Goal: Task Accomplishment & Management: Use online tool/utility

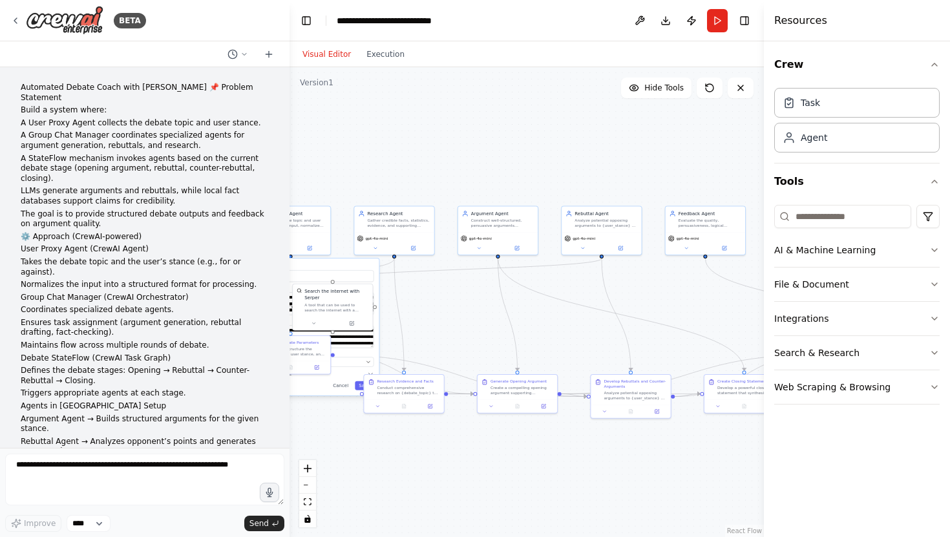
scroll to position [1655, 0]
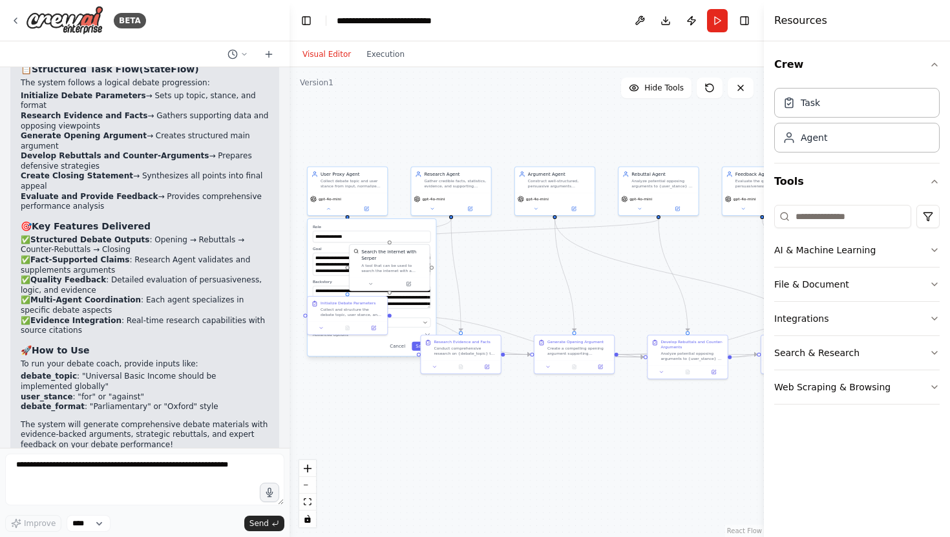
drag, startPoint x: 519, startPoint y: 162, endPoint x: 575, endPoint y: 122, distance: 69.2
click at [575, 122] on div "**********" at bounding box center [527, 302] width 475 height 470
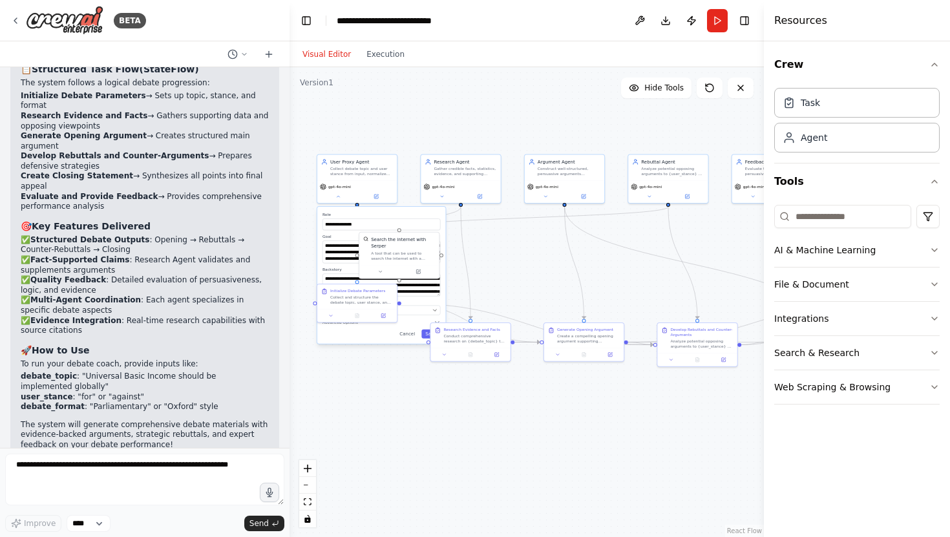
drag, startPoint x: 529, startPoint y: 270, endPoint x: 537, endPoint y: 255, distance: 16.8
click at [537, 255] on div "**********" at bounding box center [527, 302] width 475 height 470
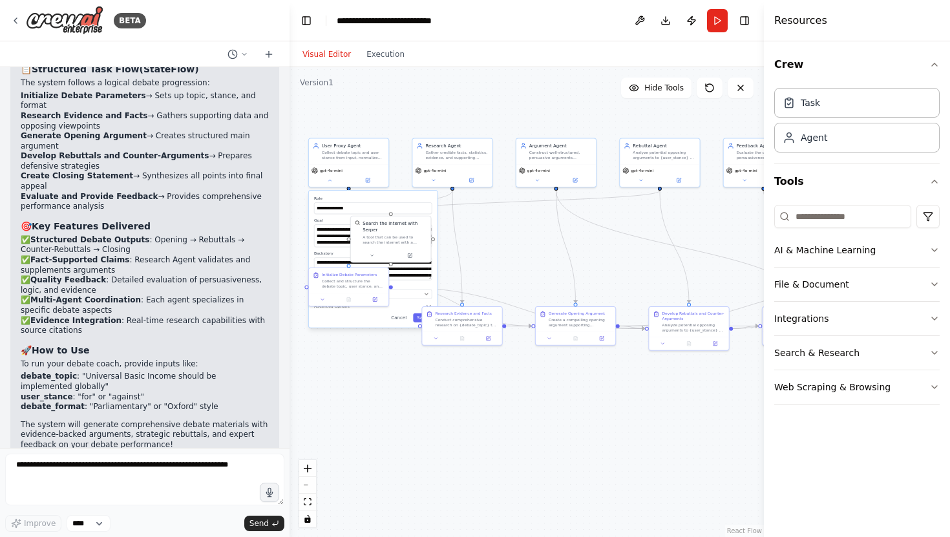
drag, startPoint x: 537, startPoint y: 255, endPoint x: 530, endPoint y: 241, distance: 15.9
click at [530, 241] on div "**********" at bounding box center [527, 302] width 475 height 470
click at [334, 171] on span "gpt-4o-mini" at bounding box center [331, 169] width 23 height 5
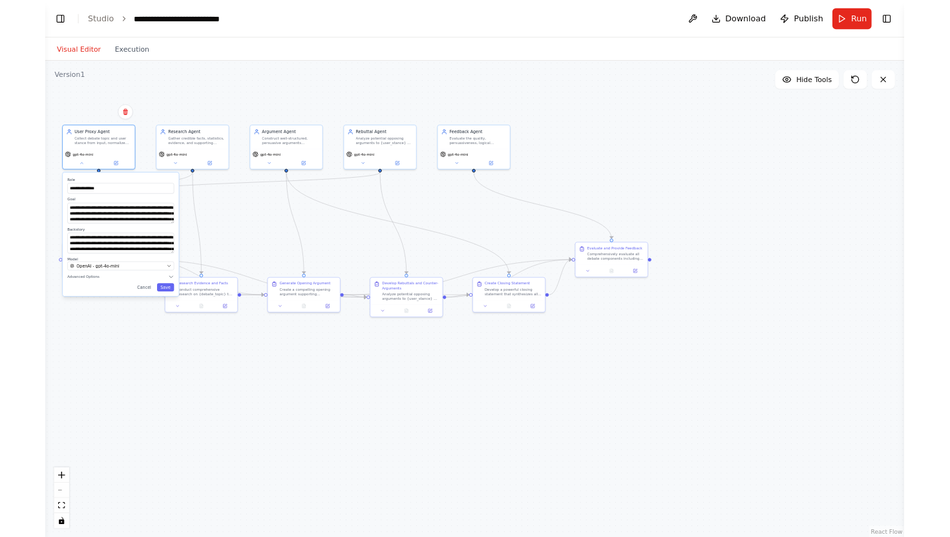
scroll to position [1598, 0]
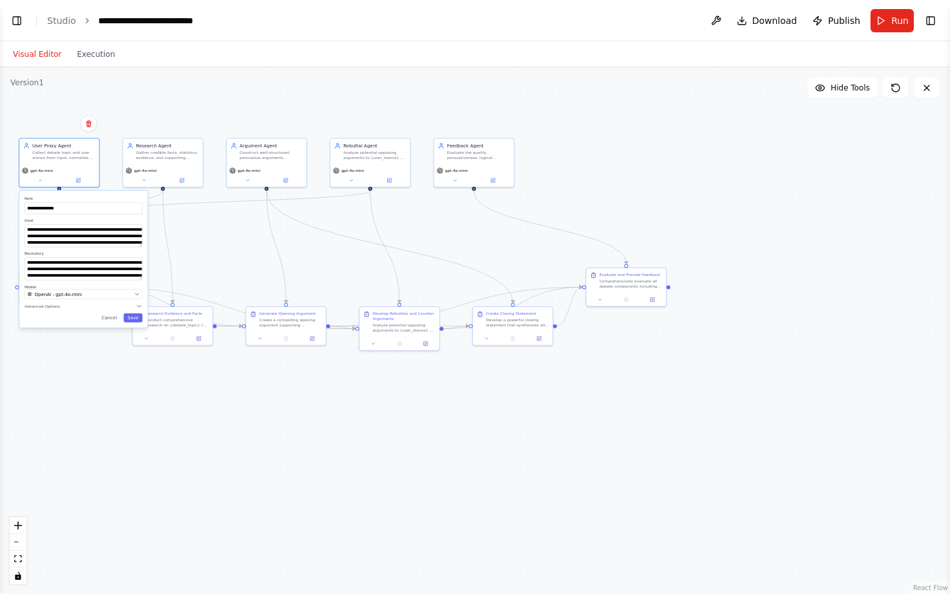
select select "****"
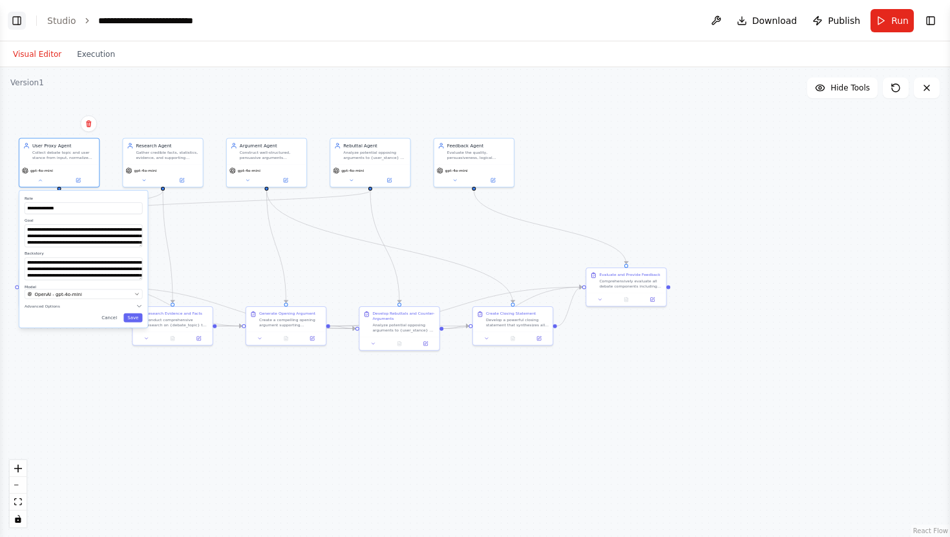
click at [16, 23] on button "Toggle Left Sidebar" at bounding box center [17, 21] width 18 height 18
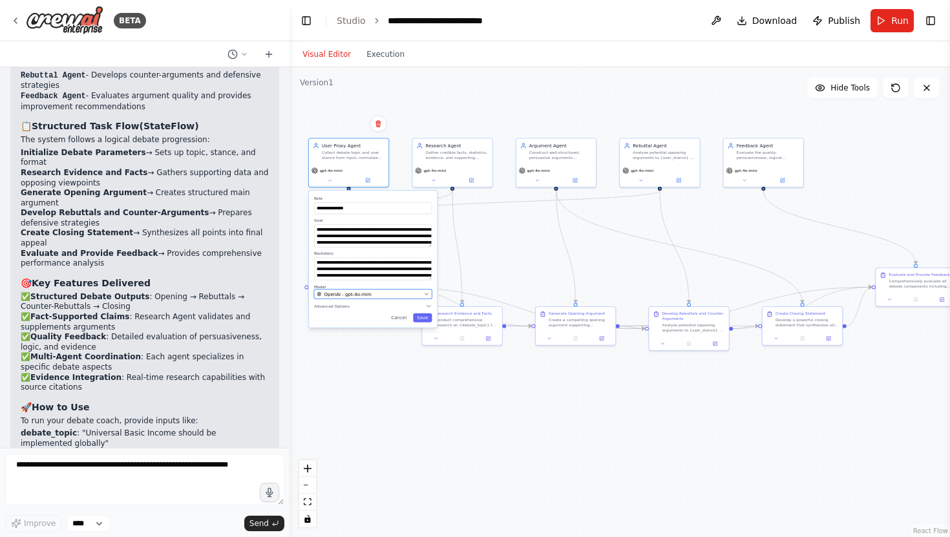
click at [383, 291] on div "OpenAI - gpt-4o-mini" at bounding box center [369, 294] width 104 height 6
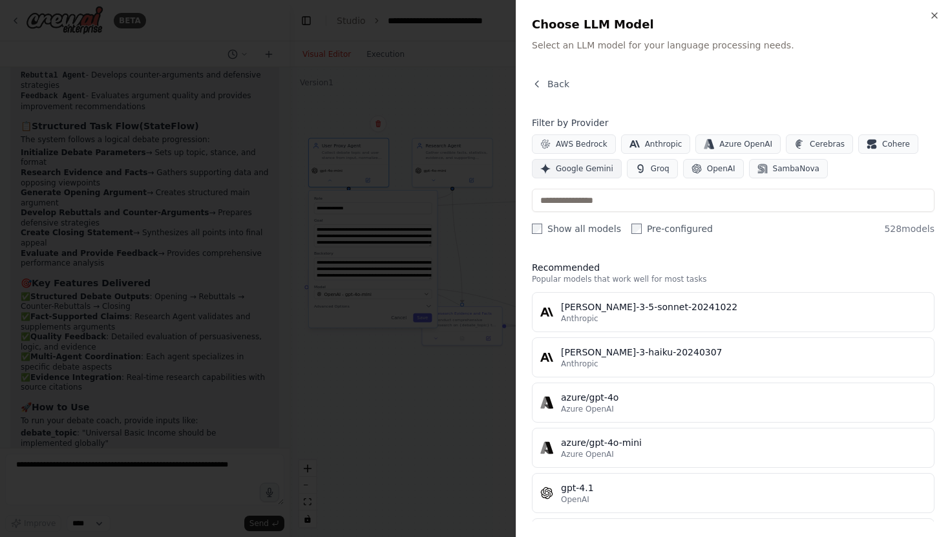
click at [595, 171] on span "Google Gemini" at bounding box center [585, 169] width 58 height 10
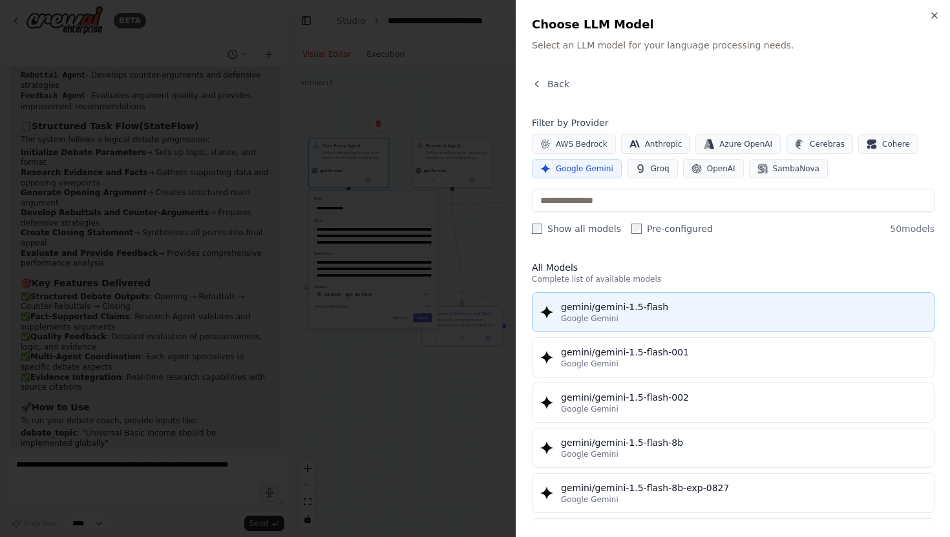
click at [703, 321] on div "Google Gemini" at bounding box center [743, 319] width 365 height 10
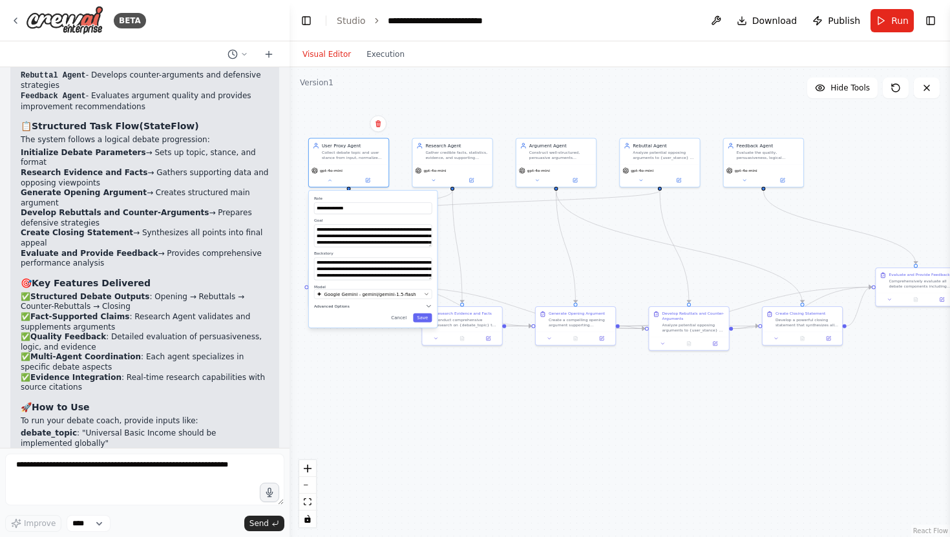
click at [431, 306] on icon "button" at bounding box center [428, 306] width 6 height 6
click at [425, 389] on div "**********" at bounding box center [373, 292] width 128 height 202
click at [425, 385] on button "Save" at bounding box center [422, 383] width 19 height 9
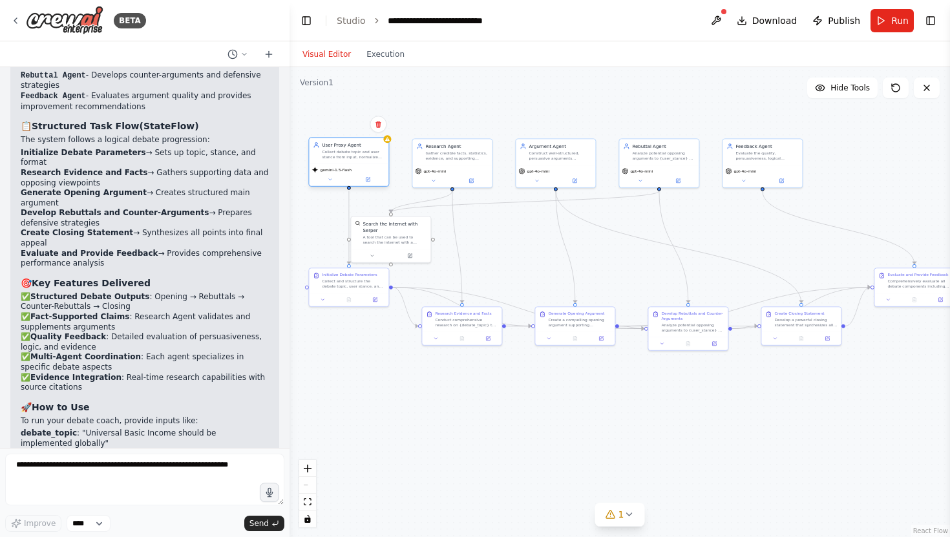
click at [389, 145] on div "User Proxy Agent Collect debate topic and user stance from input, normalize and…" at bounding box center [348, 162] width 81 height 50
click at [367, 180] on icon at bounding box center [368, 178] width 3 height 3
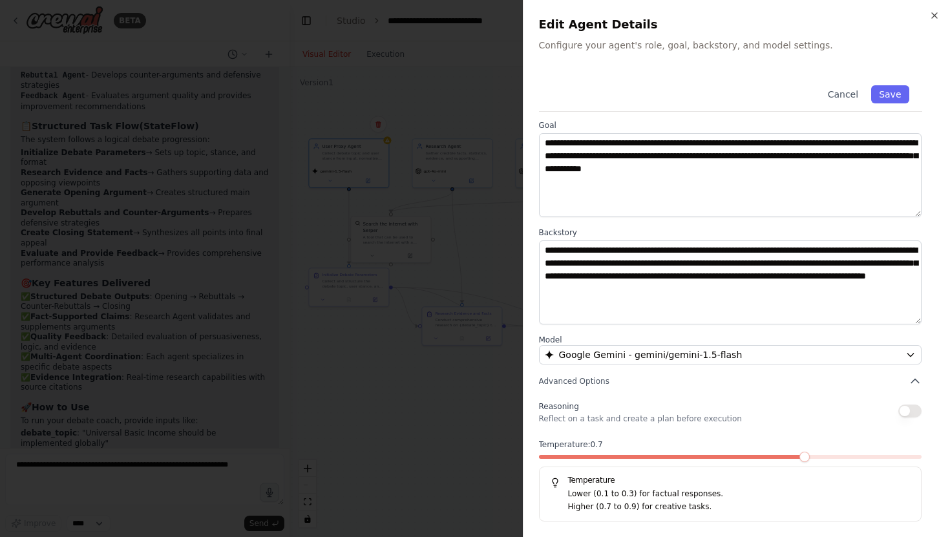
scroll to position [0, 0]
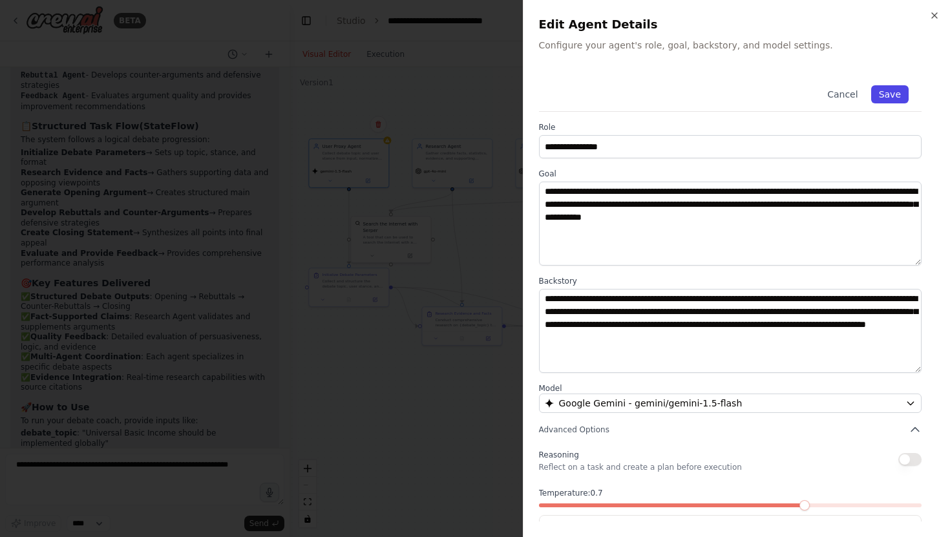
click at [884, 91] on button "Save" at bounding box center [890, 94] width 37 height 18
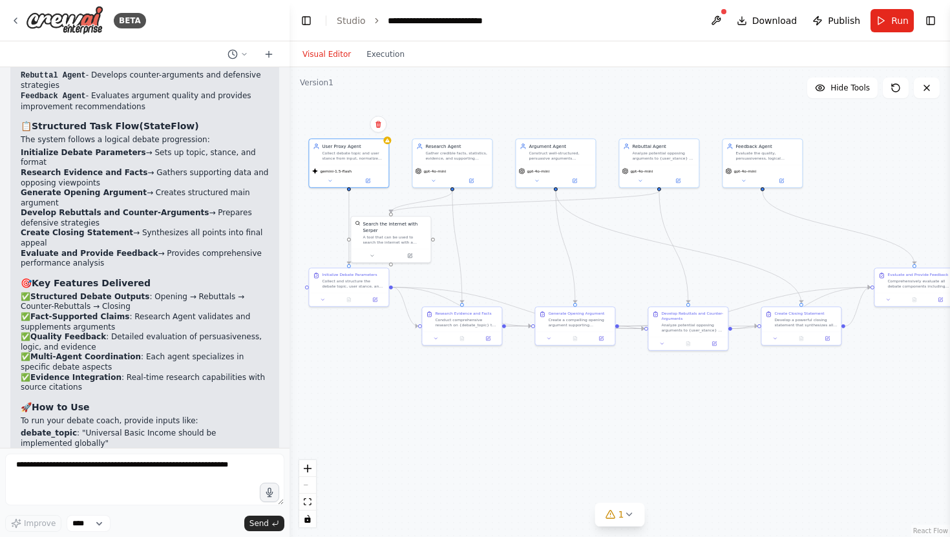
scroll to position [1655, 0]
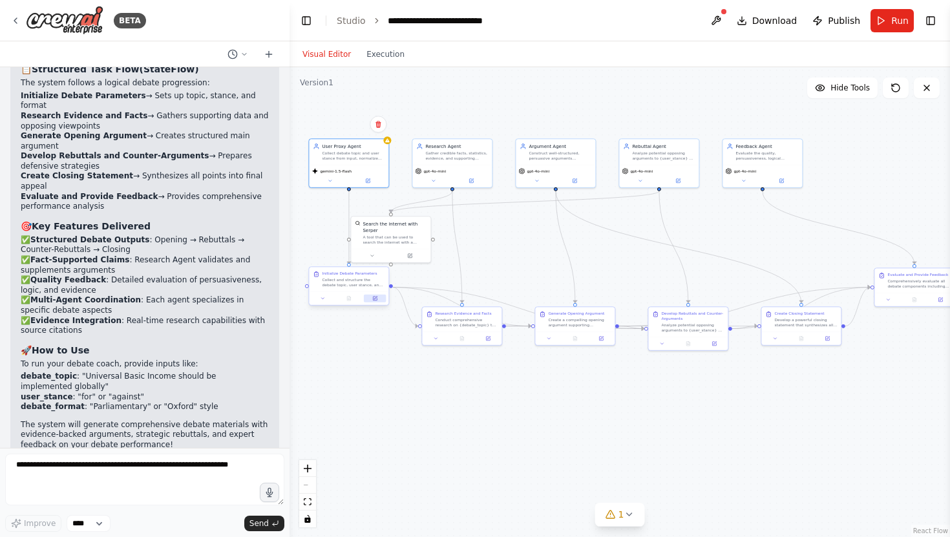
click at [376, 299] on icon at bounding box center [375, 299] width 4 height 4
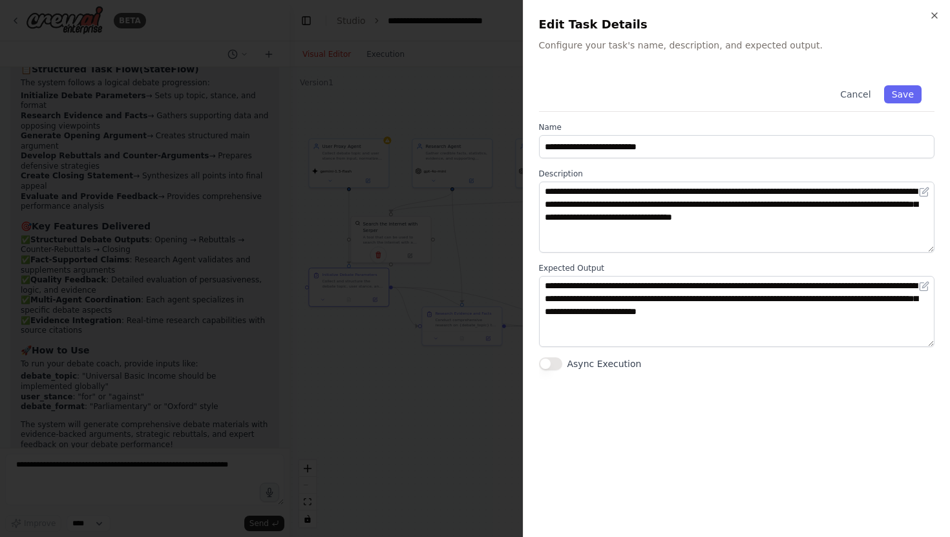
click at [553, 370] on button "Async Execution" at bounding box center [550, 364] width 23 height 13
click at [905, 96] on button "Save" at bounding box center [902, 94] width 37 height 18
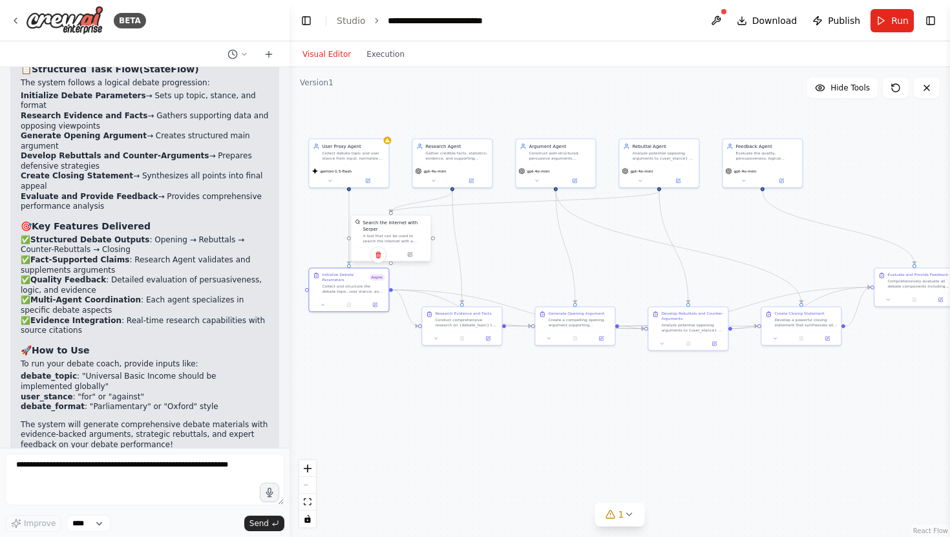
click at [406, 241] on div "A tool that can be used to search the internet with a search_query. Supports di…" at bounding box center [395, 238] width 64 height 10
click at [465, 162] on div "Research Agent Gather credible facts, statistics, evidence, and supporting info…" at bounding box center [452, 151] width 80 height 26
click at [433, 171] on span "gpt-4o-mini" at bounding box center [434, 169] width 23 height 5
drag, startPoint x: 620, startPoint y: 264, endPoint x: 632, endPoint y: 269, distance: 12.7
click at [630, 269] on div ".deletable-edge-delete-btn { width: 20px; height: 20px; border: 0px solid #ffff…" at bounding box center [620, 302] width 661 height 470
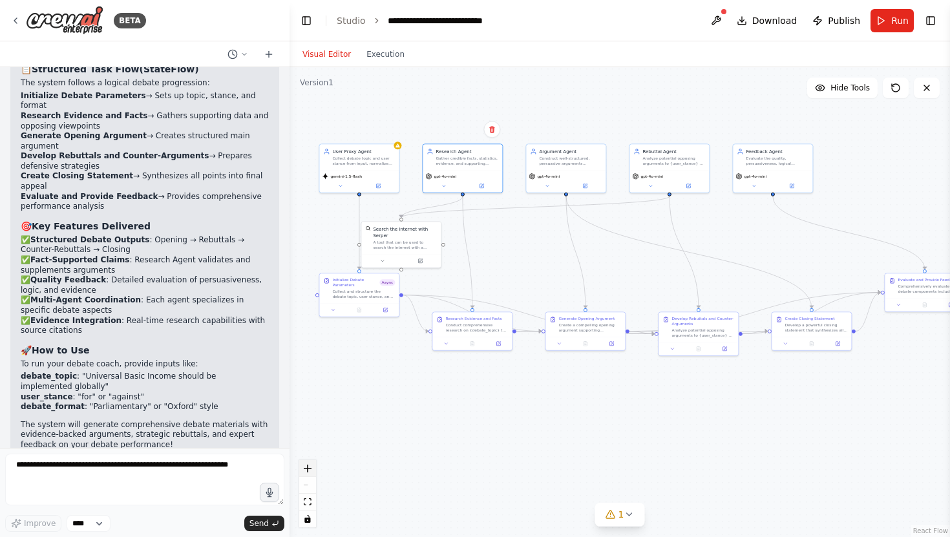
click at [311, 469] on button "zoom in" at bounding box center [307, 468] width 17 height 17
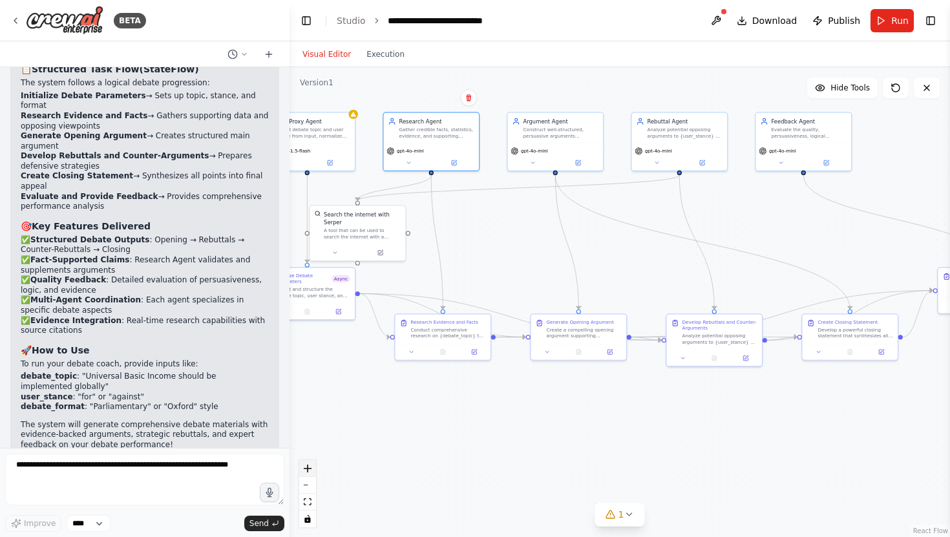
click at [311, 469] on icon "zoom in" at bounding box center [308, 469] width 8 height 8
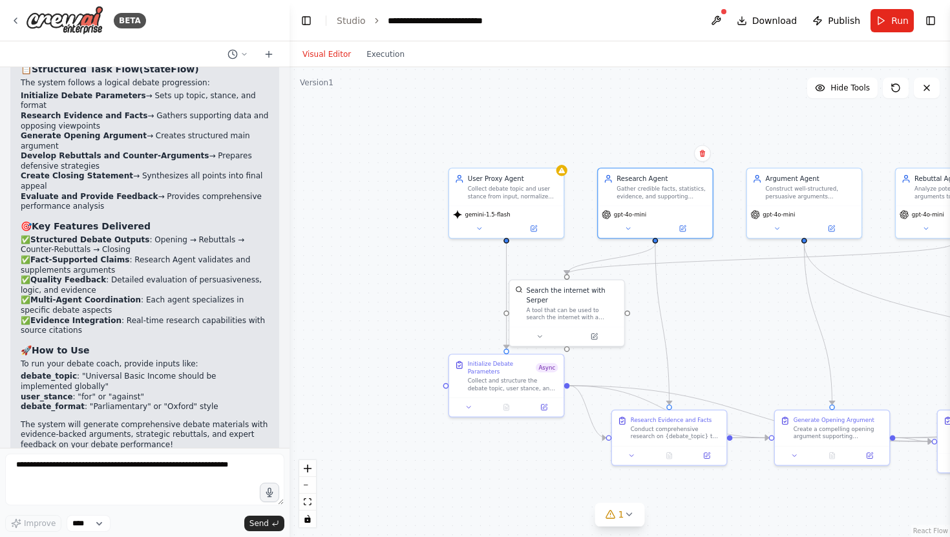
drag, startPoint x: 495, startPoint y: 213, endPoint x: 756, endPoint y: 303, distance: 276.4
click at [756, 303] on div ".deletable-edge-delete-btn { width: 20px; height: 20px; border: 0px solid #ffff…" at bounding box center [620, 302] width 661 height 470
click at [627, 512] on icon at bounding box center [629, 514] width 10 height 10
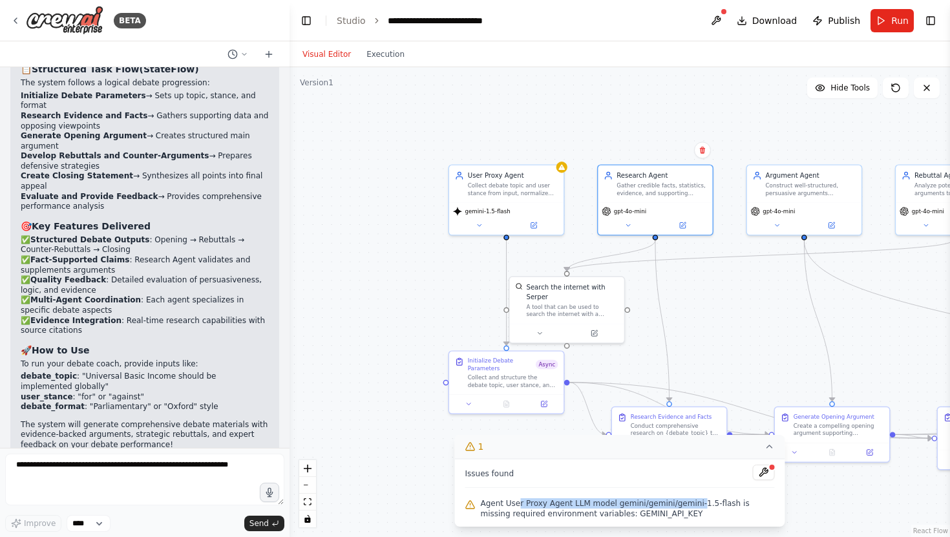
drag, startPoint x: 517, startPoint y: 506, endPoint x: 692, endPoint y: 506, distance: 175.9
click at [692, 506] on span "Agent User Proxy Agent LLM model gemini/gemini/gemini-1.5-flash is missing requ…" at bounding box center [628, 508] width 294 height 21
click at [720, 25] on button at bounding box center [716, 20] width 21 height 23
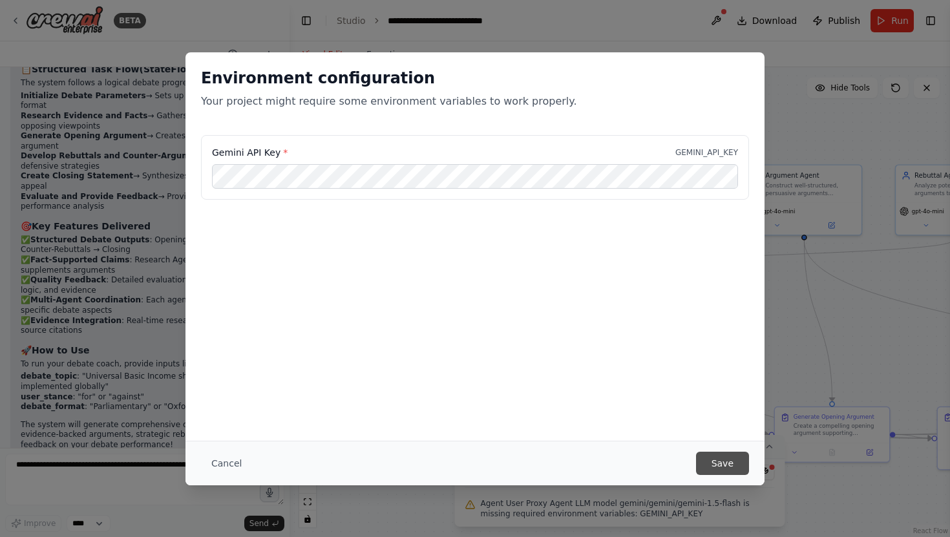
click at [723, 458] on button "Save" at bounding box center [722, 463] width 53 height 23
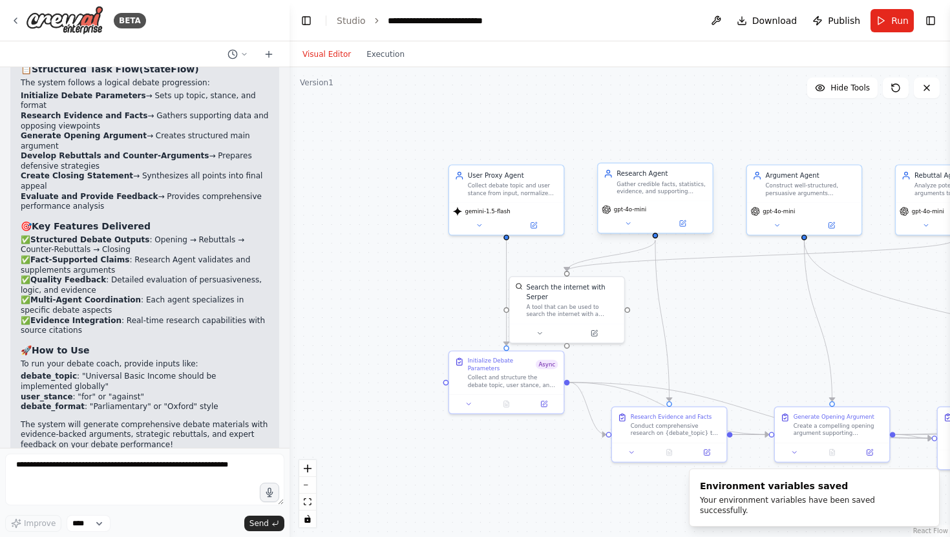
click at [636, 212] on span "gpt-4o-mini" at bounding box center [630, 210] width 32 height 8
click at [629, 224] on icon at bounding box center [629, 224] width 8 height 8
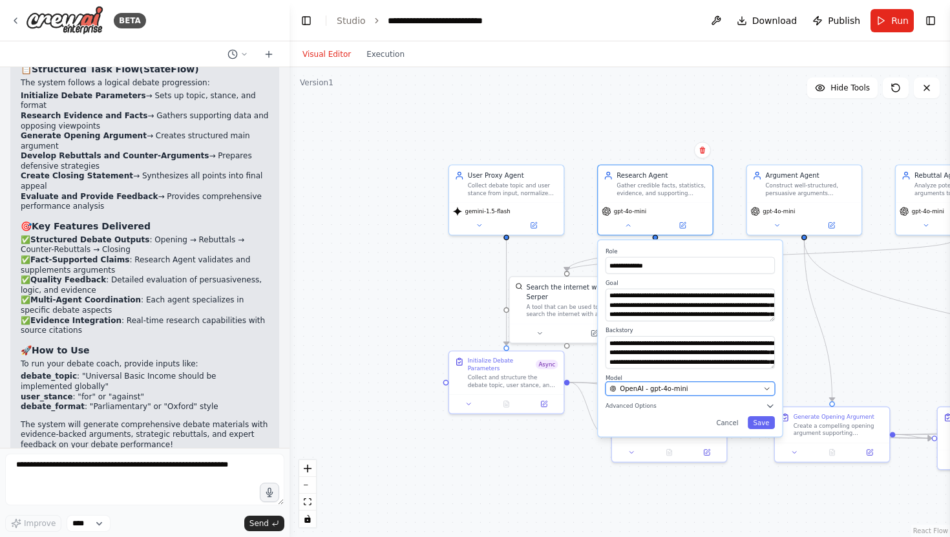
click at [656, 386] on span "OpenAI - gpt-4o-mini" at bounding box center [654, 388] width 68 height 9
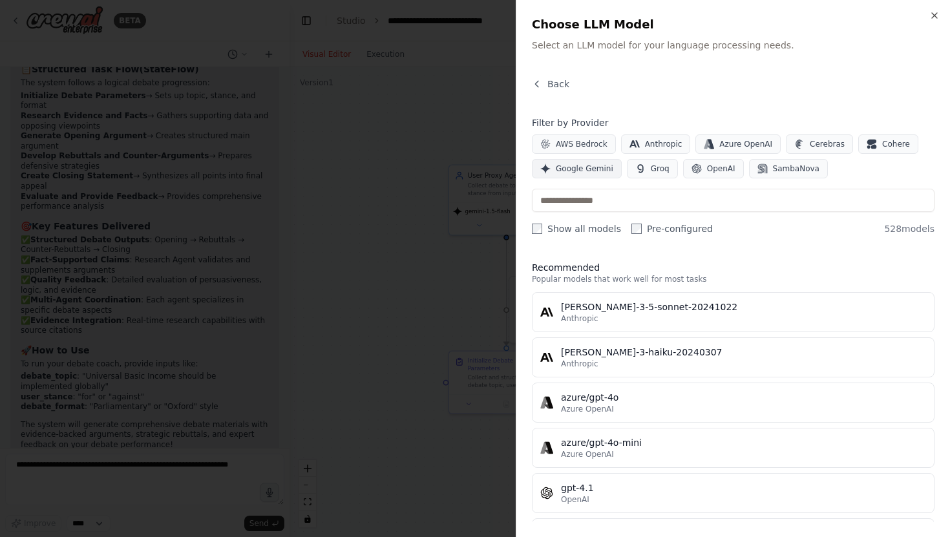
click at [586, 164] on span "Google Gemini" at bounding box center [585, 169] width 58 height 10
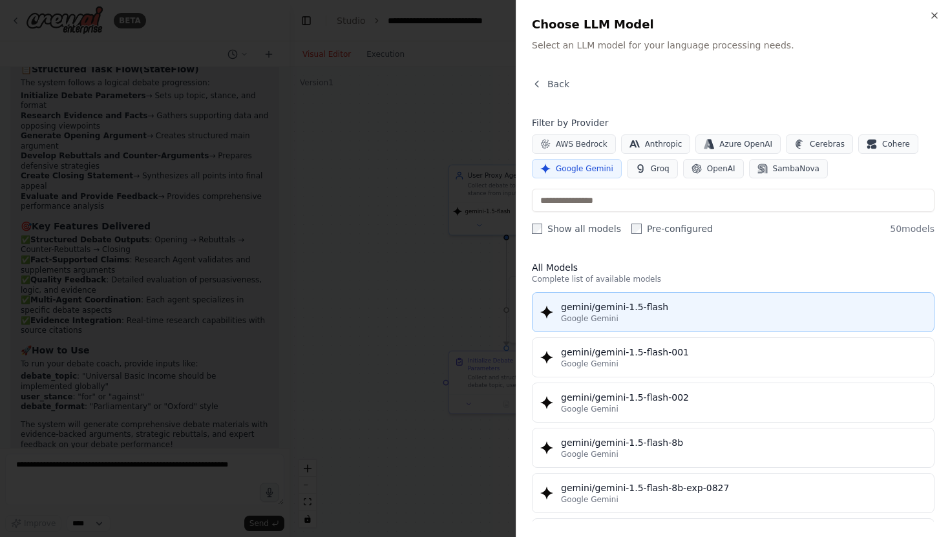
click at [658, 308] on div "gemini/gemini-1.5-flash" at bounding box center [743, 307] width 365 height 13
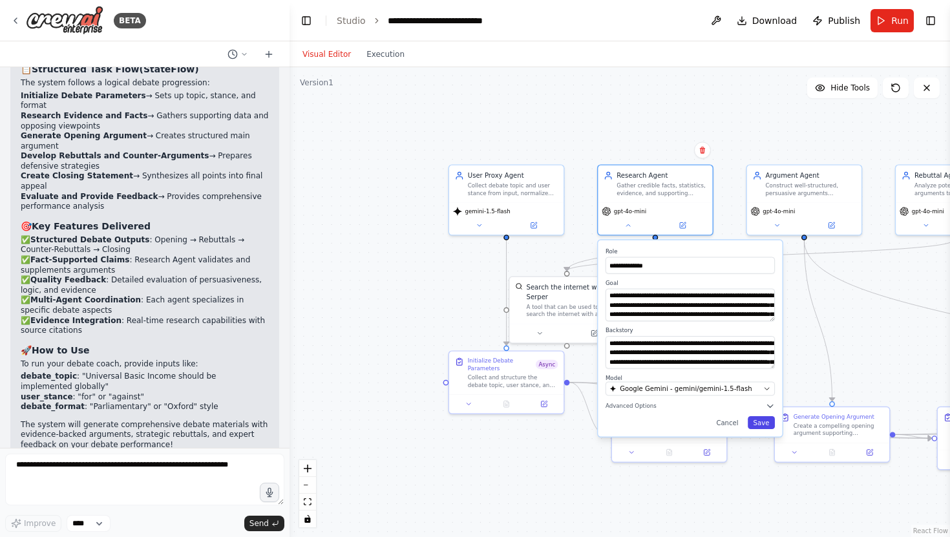
click at [759, 425] on button "Save" at bounding box center [761, 422] width 27 height 13
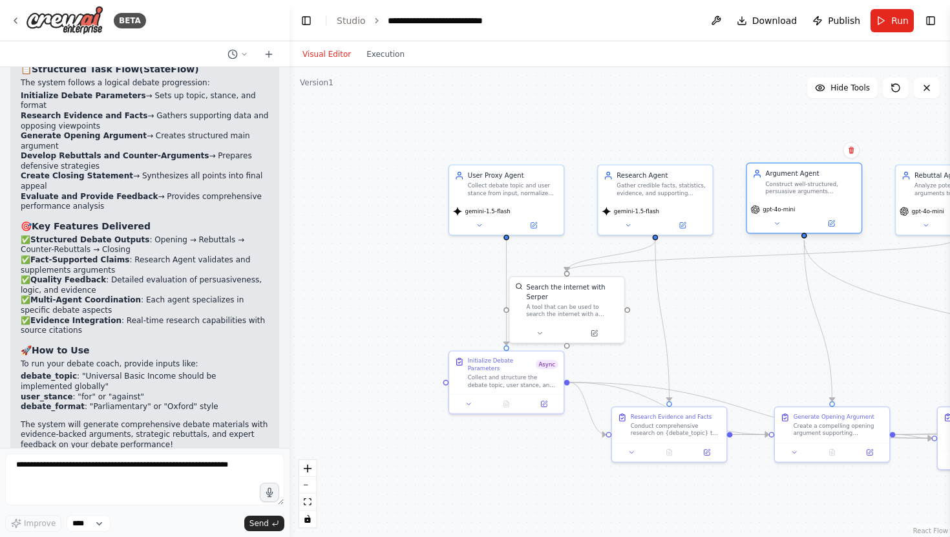
click at [791, 208] on span "gpt-4o-mini" at bounding box center [779, 210] width 32 height 8
click at [773, 212] on span "gpt-4o-mini" at bounding box center [779, 210] width 32 height 8
click at [775, 223] on icon at bounding box center [777, 224] width 8 height 8
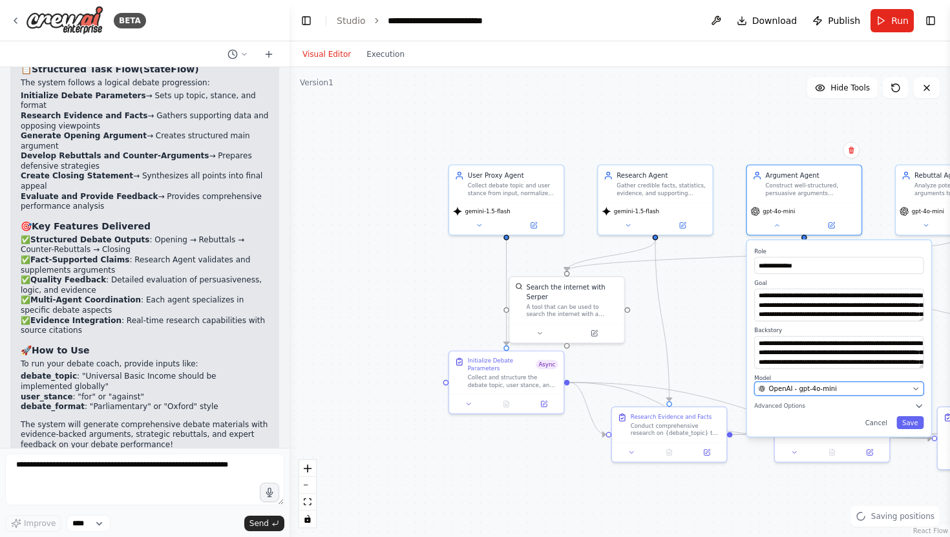
click at [819, 393] on span "OpenAI - gpt-4o-mini" at bounding box center [803, 388] width 68 height 9
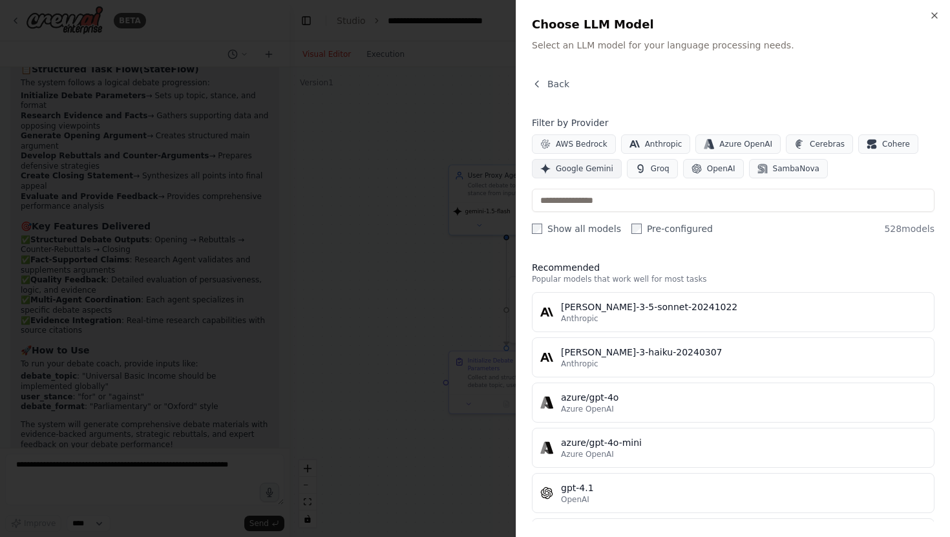
click at [584, 173] on span "Google Gemini" at bounding box center [585, 169] width 58 height 10
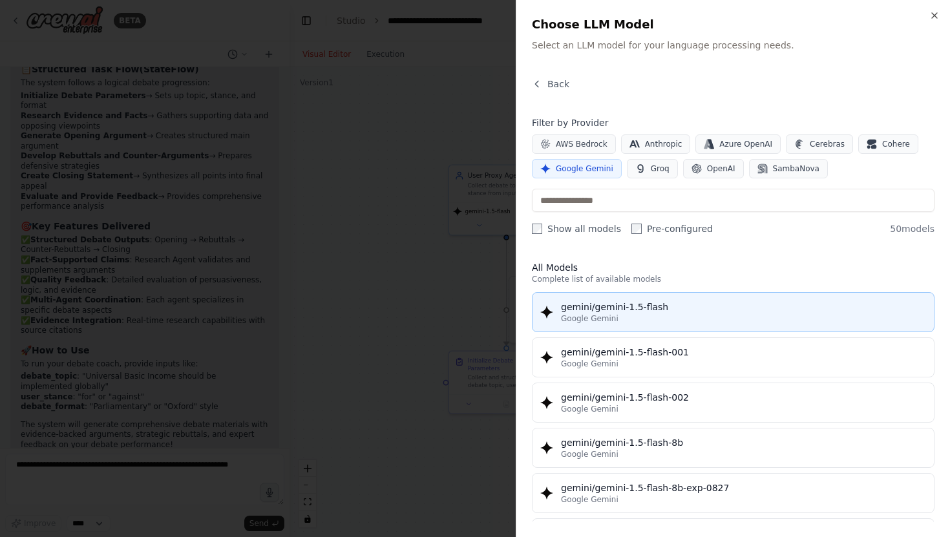
click at [622, 311] on div "gemini/gemini-1.5-flash" at bounding box center [743, 307] width 365 height 13
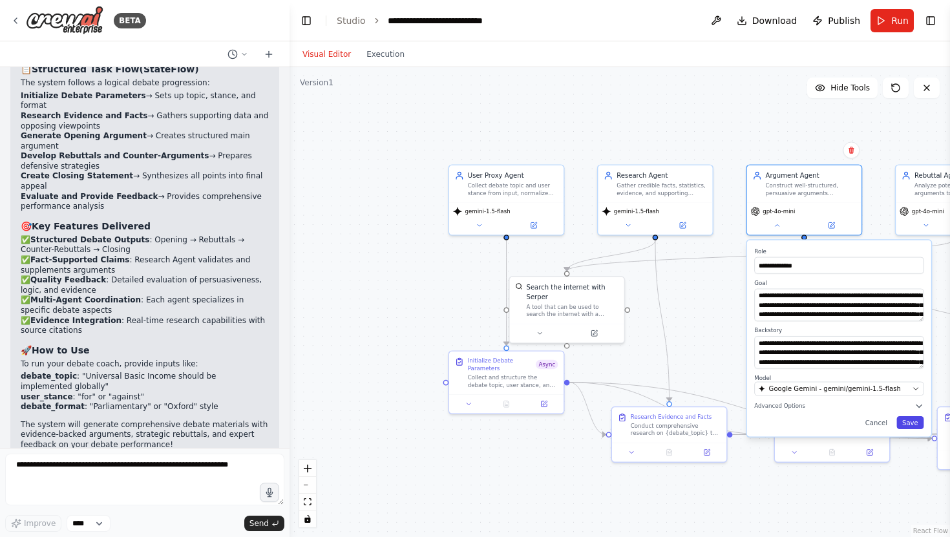
click at [915, 426] on button "Save" at bounding box center [910, 422] width 27 height 13
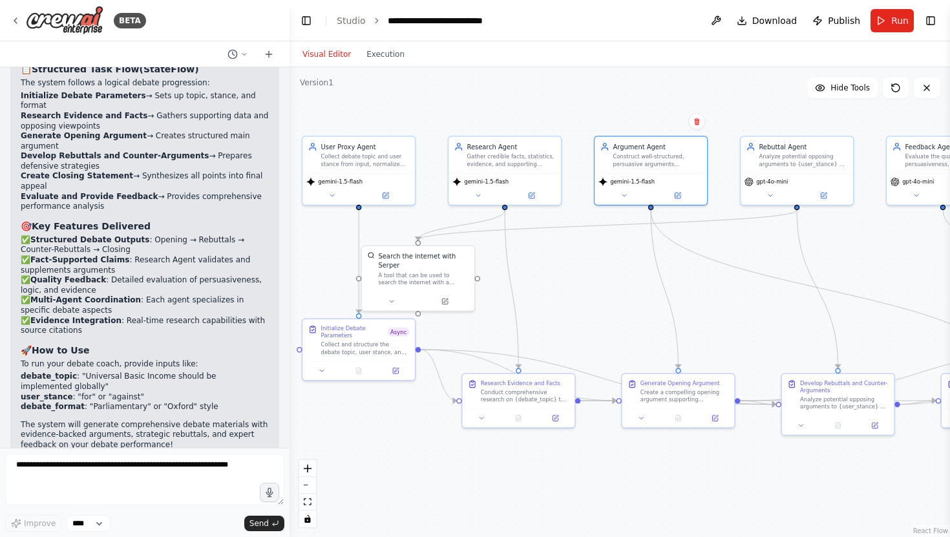
drag, startPoint x: 863, startPoint y: 322, endPoint x: 709, endPoint y: 290, distance: 157.7
click at [709, 290] on div ".deletable-edge-delete-btn { width: 20px; height: 20px; border: 0px solid #ffff…" at bounding box center [620, 302] width 661 height 470
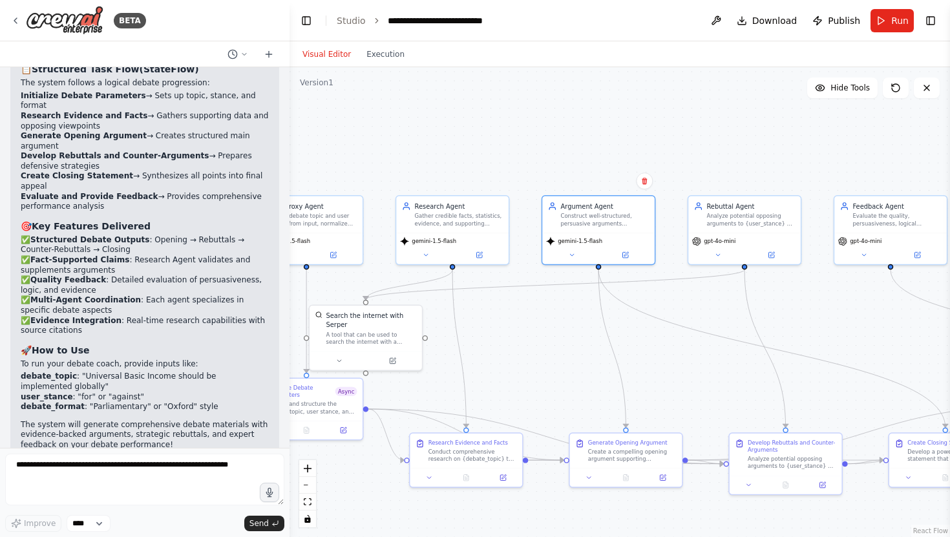
drag, startPoint x: 709, startPoint y: 290, endPoint x: 656, endPoint y: 356, distance: 83.7
click at [656, 356] on div ".deletable-edge-delete-btn { width: 20px; height: 20px; border: 0px solid #ffff…" at bounding box center [620, 302] width 661 height 470
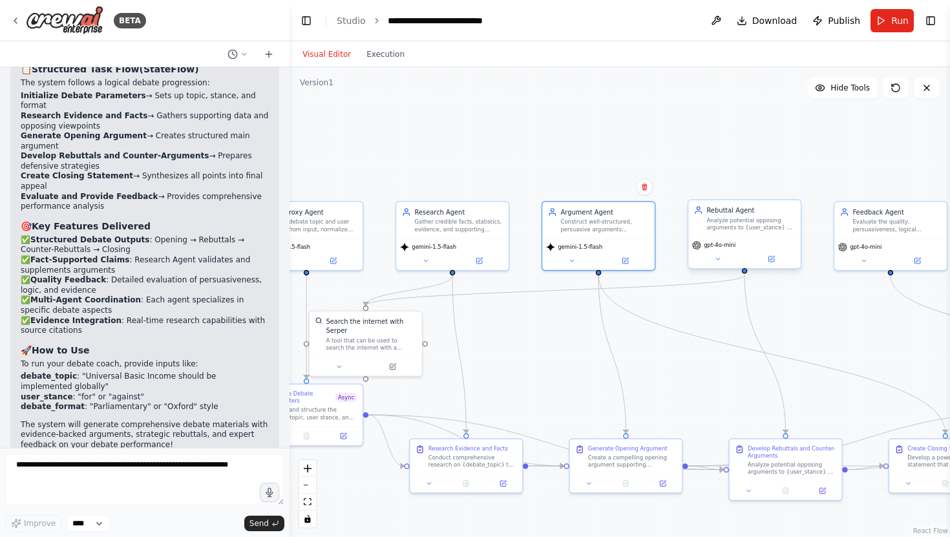
click at [724, 246] on span "gpt-4o-mini" at bounding box center [720, 245] width 32 height 7
click at [712, 261] on button at bounding box center [718, 258] width 52 height 11
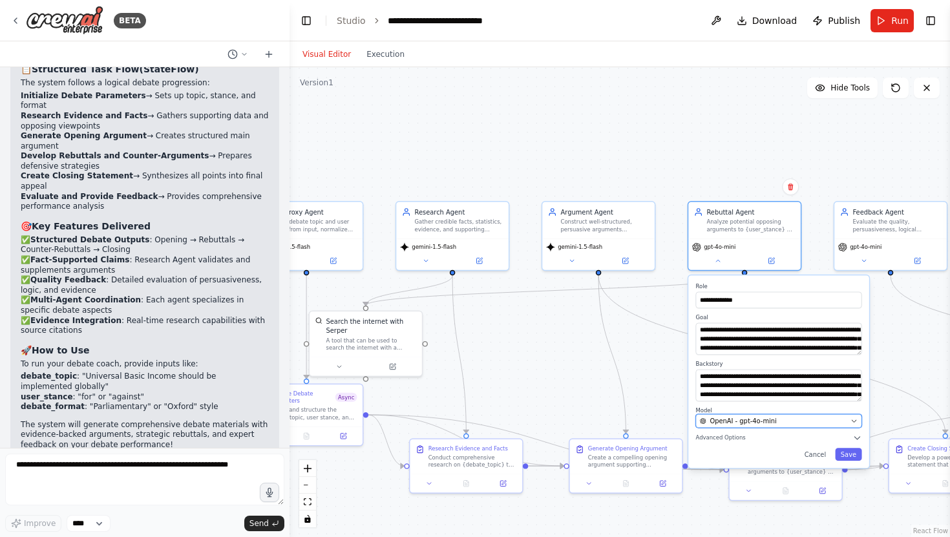
click at [740, 422] on span "OpenAI - gpt-4o-mini" at bounding box center [743, 420] width 67 height 9
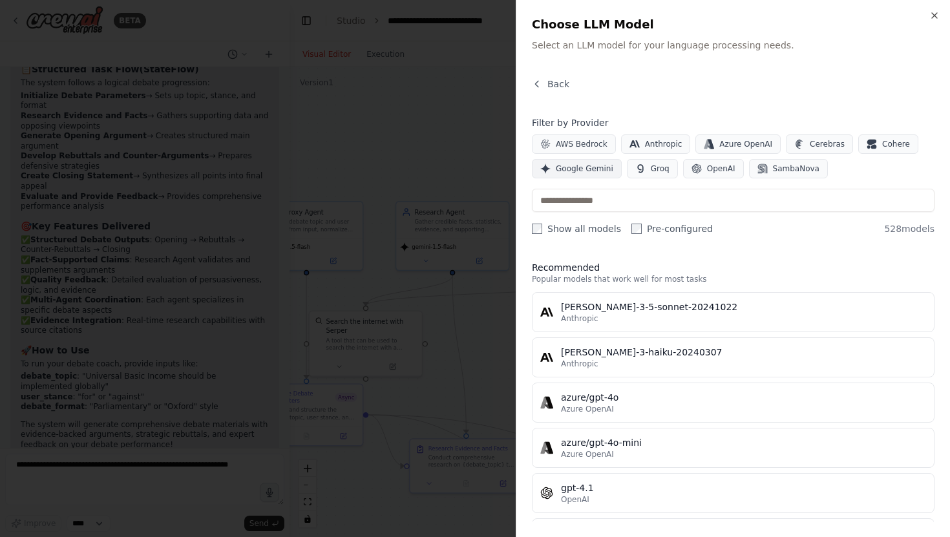
click at [600, 161] on button "Google Gemini" at bounding box center [577, 168] width 90 height 19
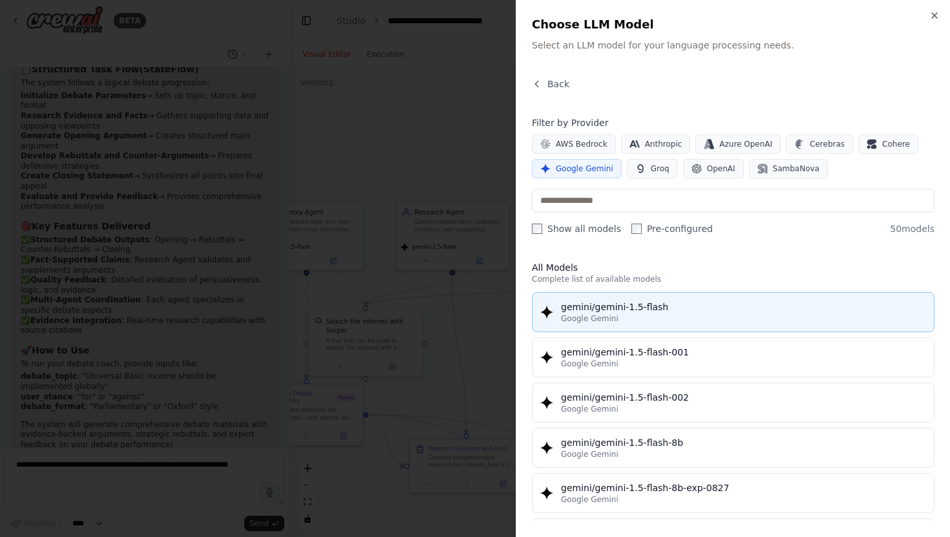
click at [645, 297] on button "gemini/gemini-1.5-flash Google Gemini" at bounding box center [733, 312] width 403 height 40
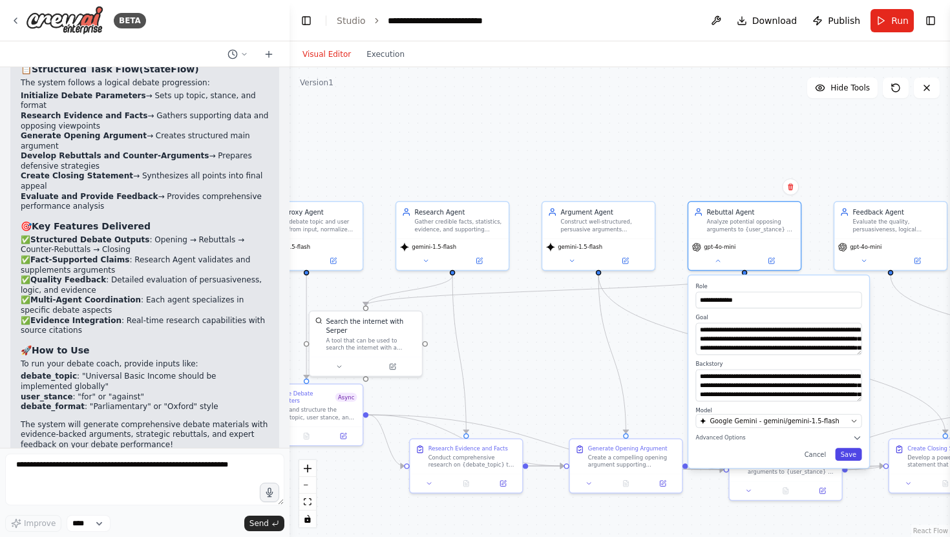
click at [846, 456] on button "Save" at bounding box center [848, 454] width 27 height 13
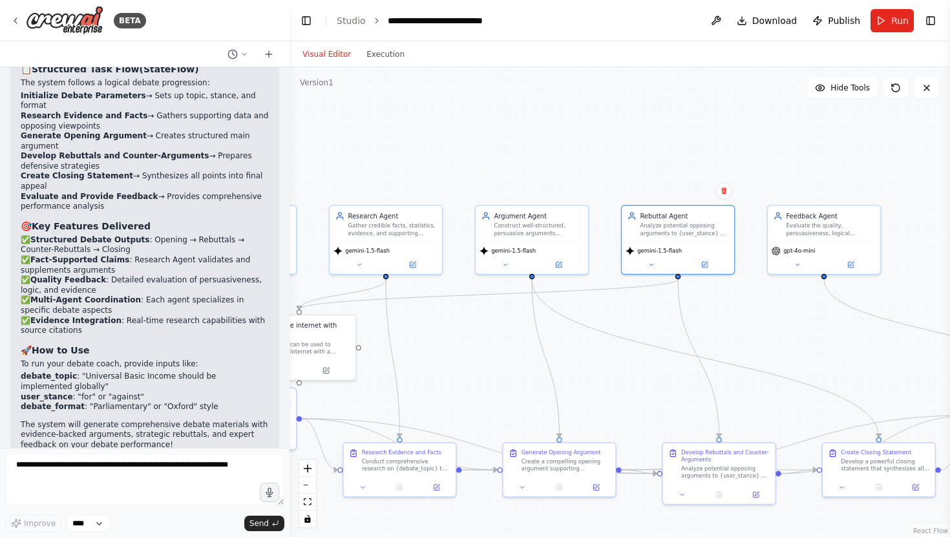
drag, startPoint x: 884, startPoint y: 345, endPoint x: 771, endPoint y: 354, distance: 113.5
click at [771, 354] on div ".deletable-edge-delete-btn { width: 20px; height: 20px; border: 0px solid #ffff…" at bounding box center [620, 302] width 661 height 470
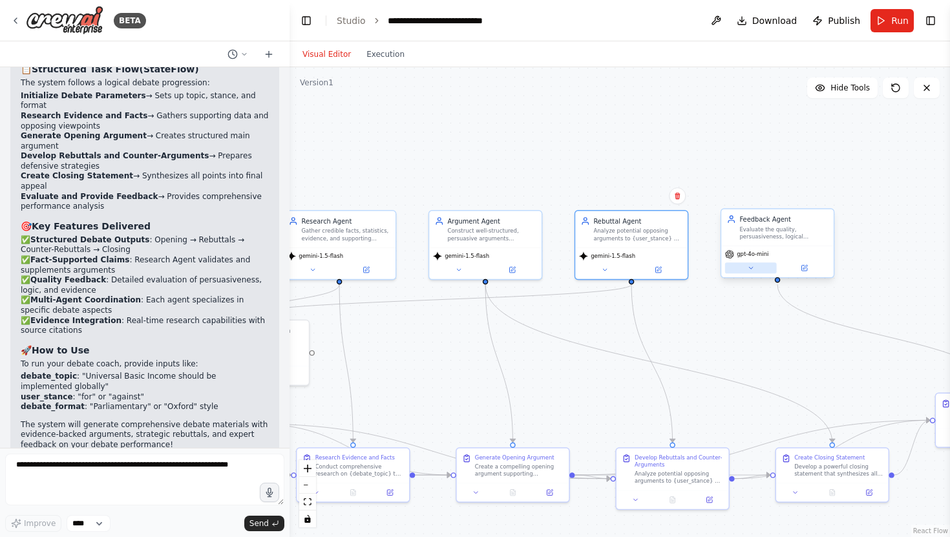
click at [758, 266] on button at bounding box center [751, 267] width 52 height 11
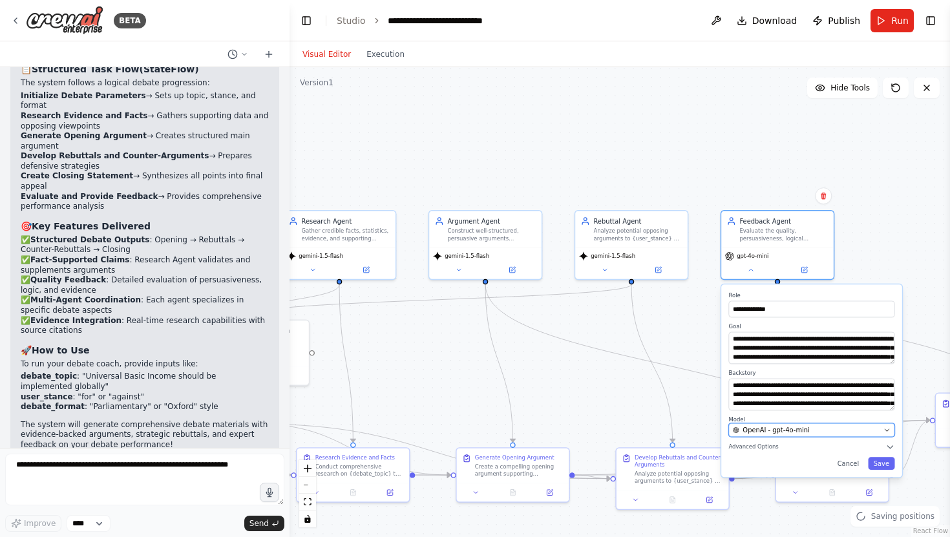
click at [793, 426] on span "OpenAI - gpt-4o-mini" at bounding box center [776, 429] width 67 height 9
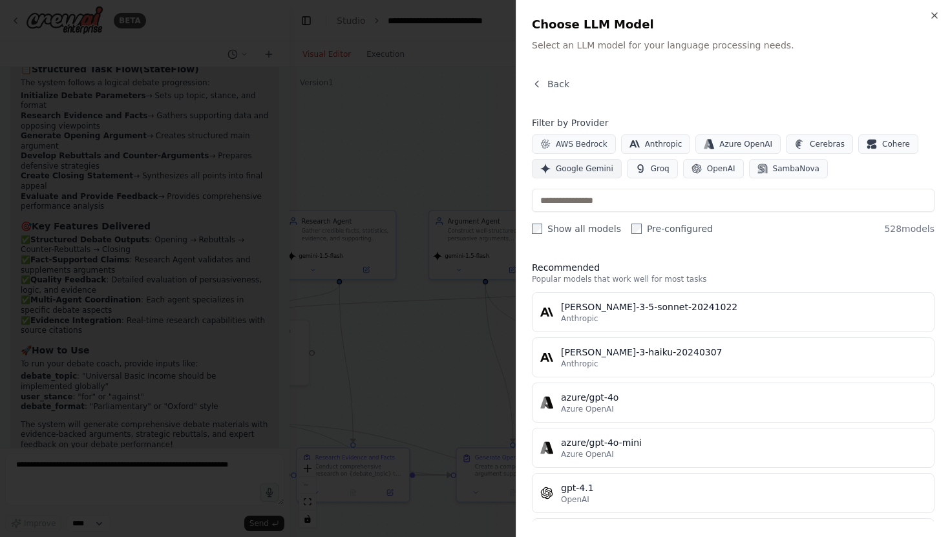
click at [591, 162] on button "Google Gemini" at bounding box center [577, 168] width 90 height 19
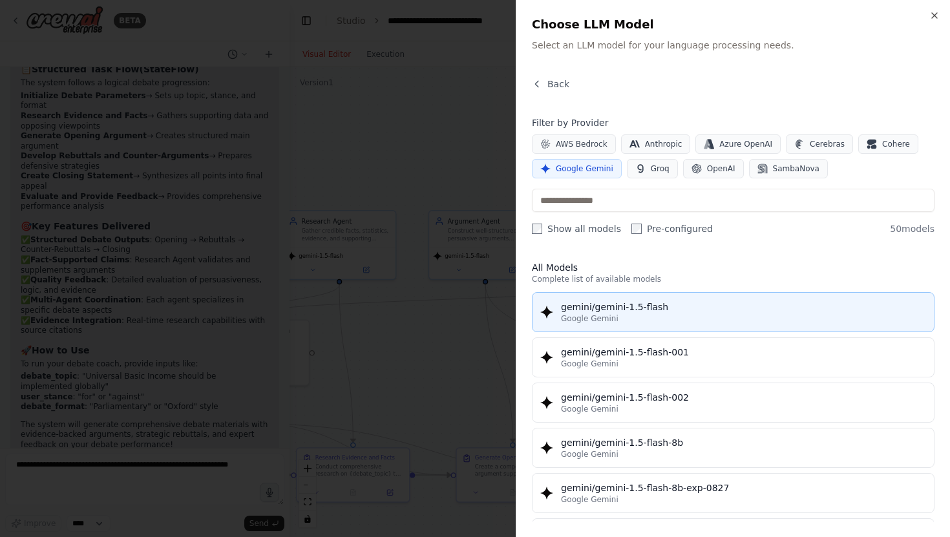
click at [769, 294] on button "gemini/gemini-1.5-flash Google Gemini" at bounding box center [733, 312] width 403 height 40
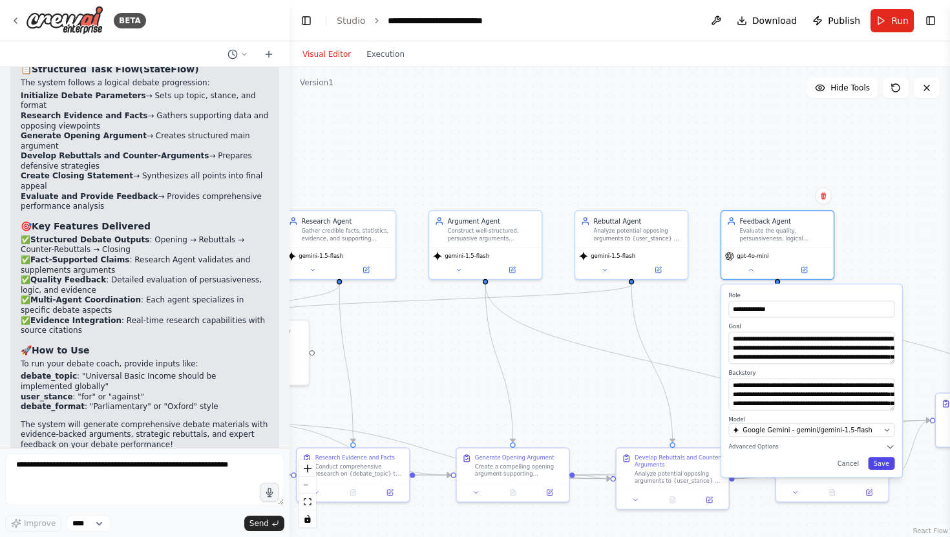
click at [891, 467] on button "Save" at bounding box center [881, 463] width 27 height 13
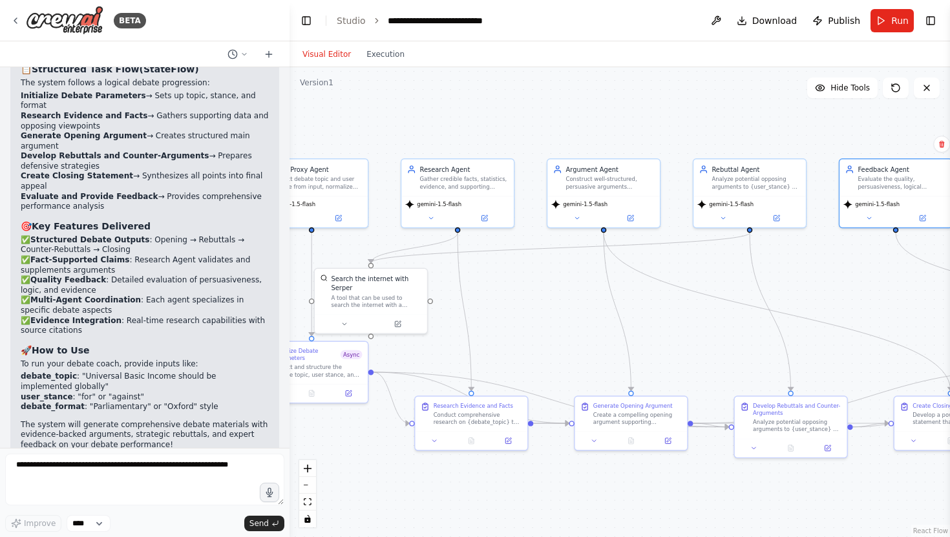
drag, startPoint x: 831, startPoint y: 359, endPoint x: 950, endPoint y: 307, distance: 129.1
click at [950, 307] on div "BETA Automated Debate Coach with CrewAI 📌 Problem Statement Build a system wher…" at bounding box center [475, 268] width 950 height 537
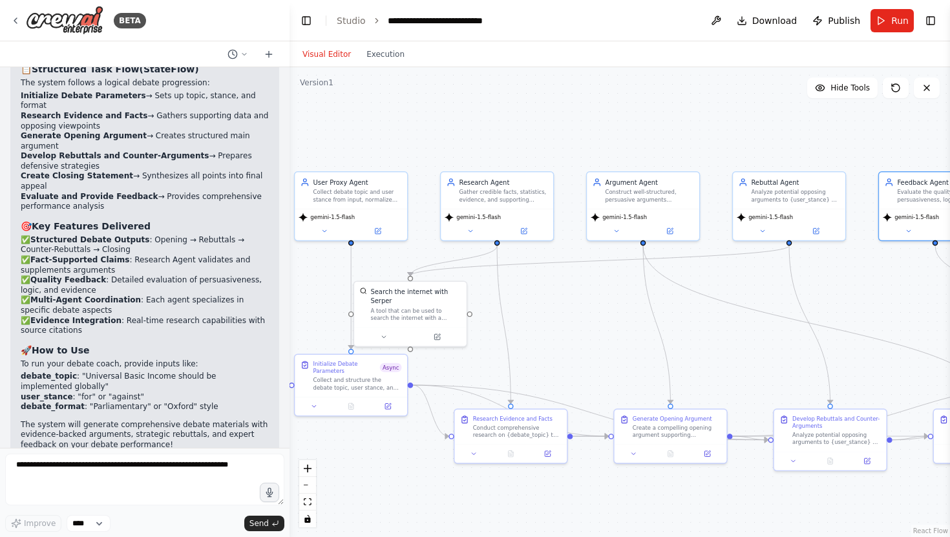
drag, startPoint x: 709, startPoint y: 288, endPoint x: 748, endPoint y: 300, distance: 41.1
click at [748, 300] on div ".deletable-edge-delete-btn { width: 20px; height: 20px; border: 0px solid #ffff…" at bounding box center [620, 302] width 661 height 470
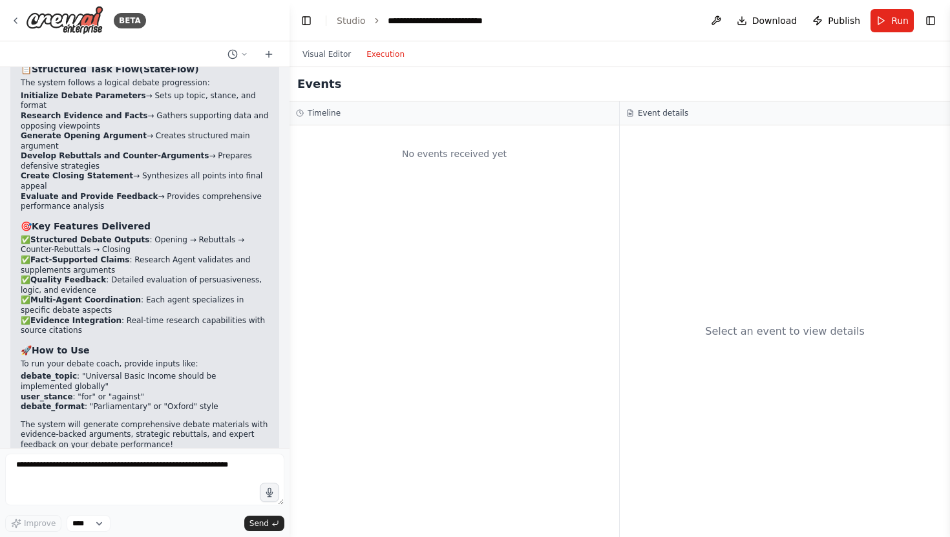
click at [389, 59] on button "Execution" at bounding box center [386, 55] width 54 height 16
click at [313, 54] on button "Visual Editor" at bounding box center [327, 55] width 64 height 16
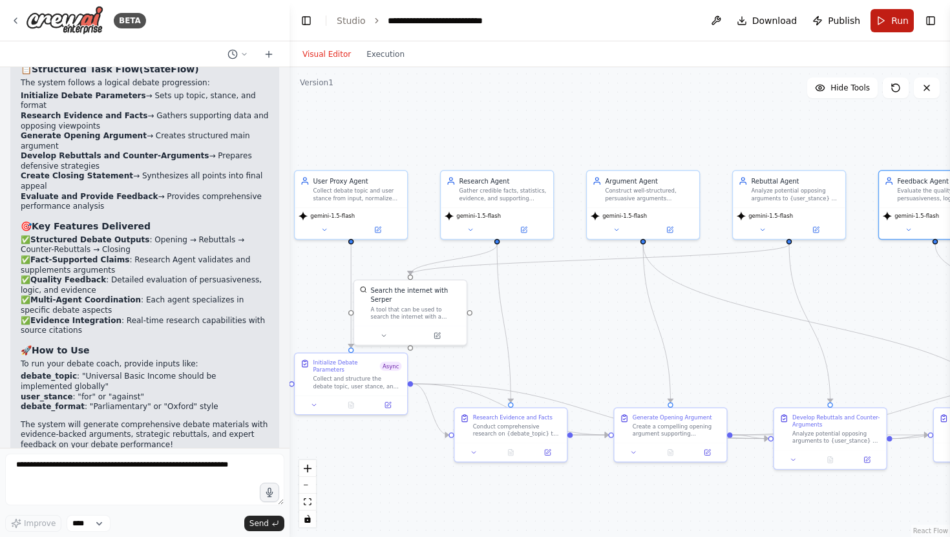
click at [903, 23] on span "Run" at bounding box center [900, 20] width 17 height 13
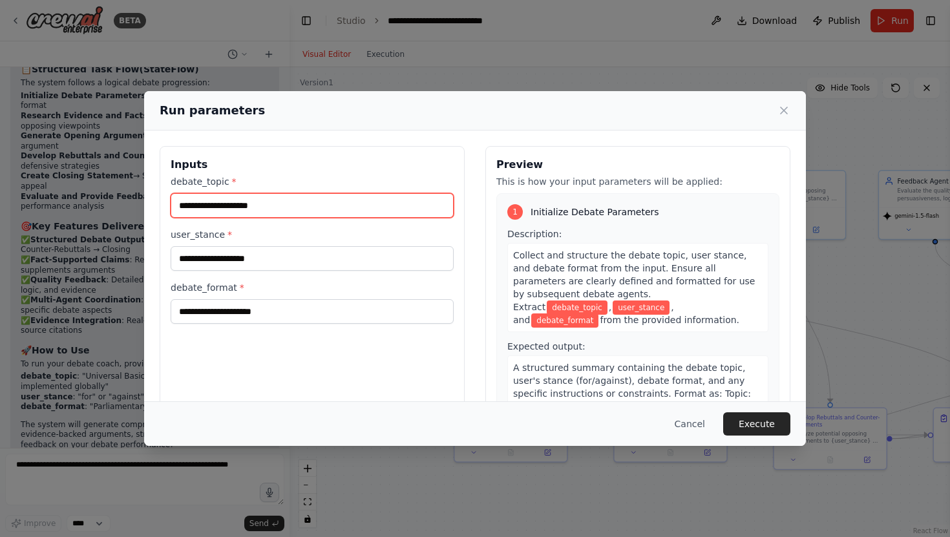
click at [241, 206] on input "debate_topic *" at bounding box center [312, 205] width 283 height 25
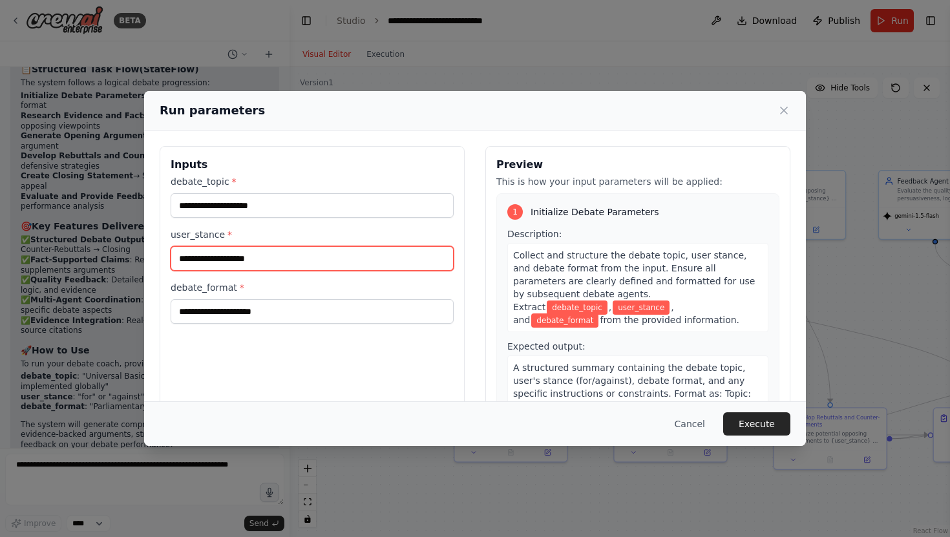
click at [273, 250] on input "user_stance *" at bounding box center [312, 258] width 283 height 25
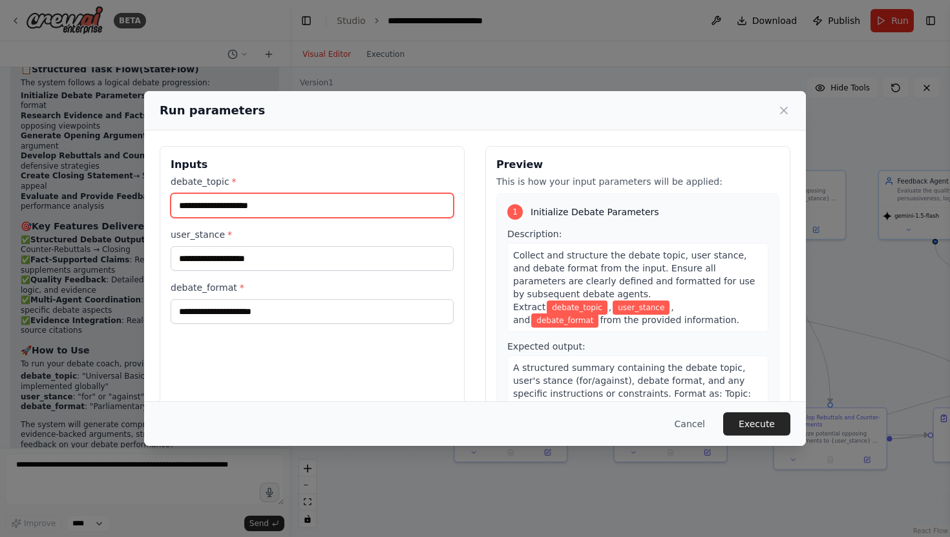
click at [272, 212] on input "debate_topic *" at bounding box center [312, 205] width 283 height 25
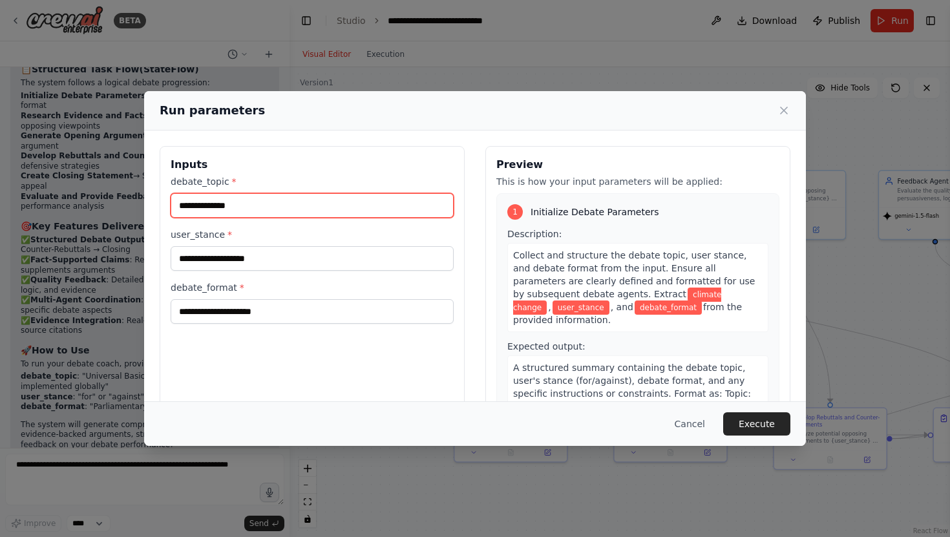
type input "**********"
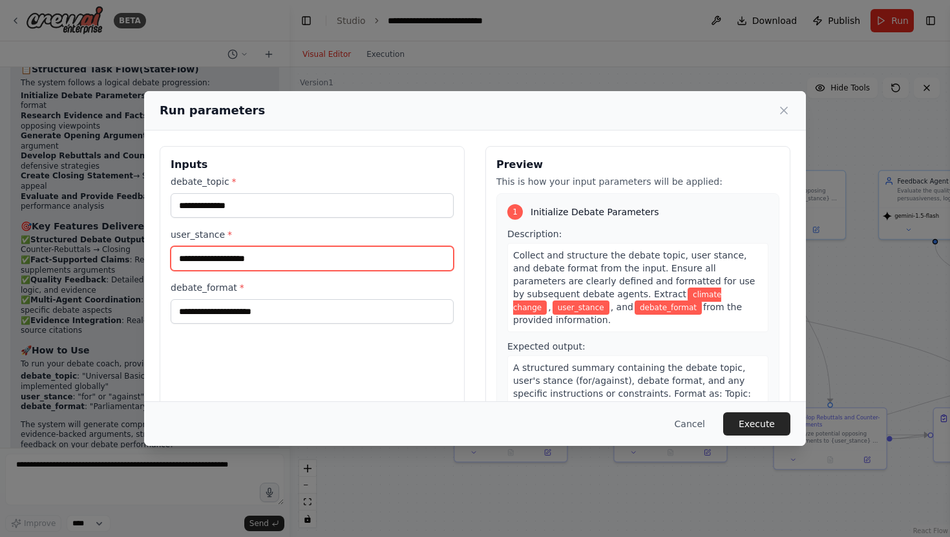
click at [259, 255] on input "user_stance *" at bounding box center [312, 258] width 283 height 25
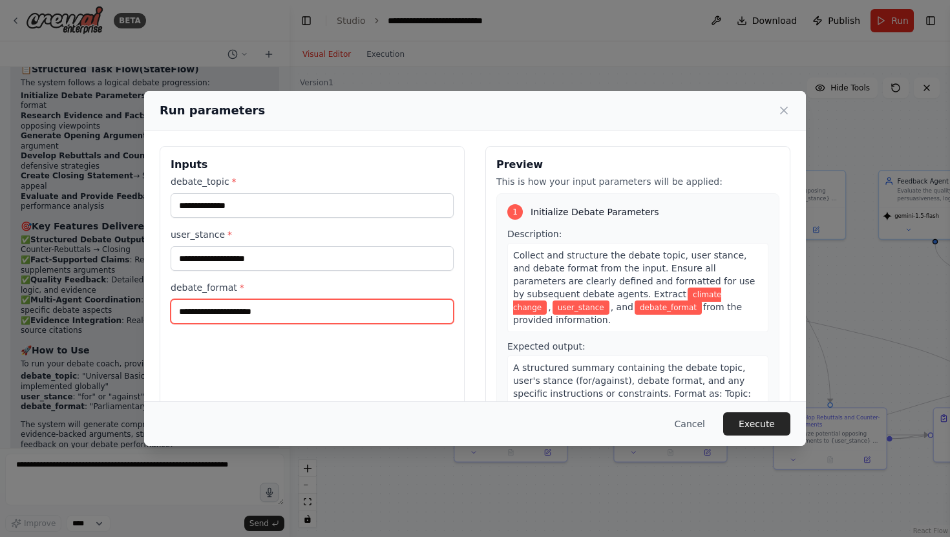
click at [308, 310] on input "debate_format *" at bounding box center [312, 311] width 283 height 25
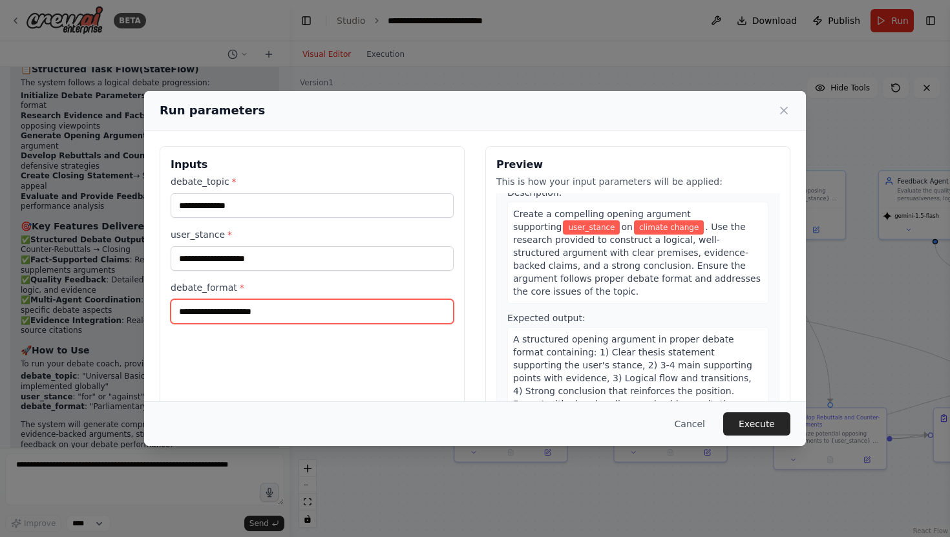
scroll to position [570, 0]
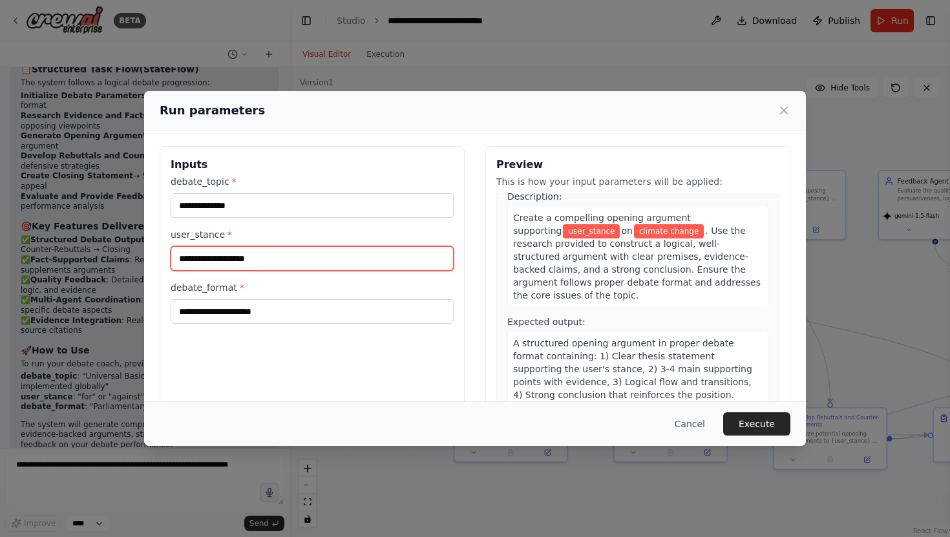
click at [230, 250] on input "user_stance *" at bounding box center [312, 258] width 283 height 25
type input "*"
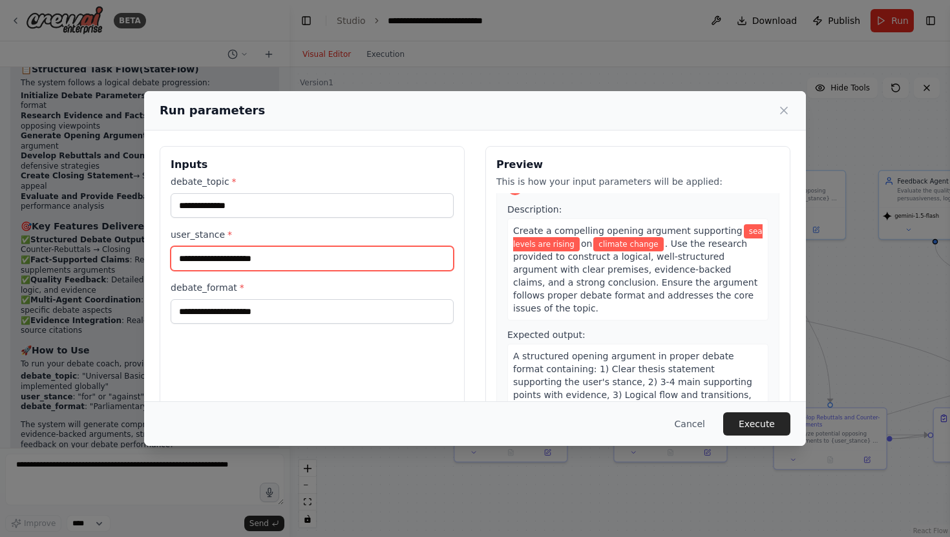
scroll to position [583, 0]
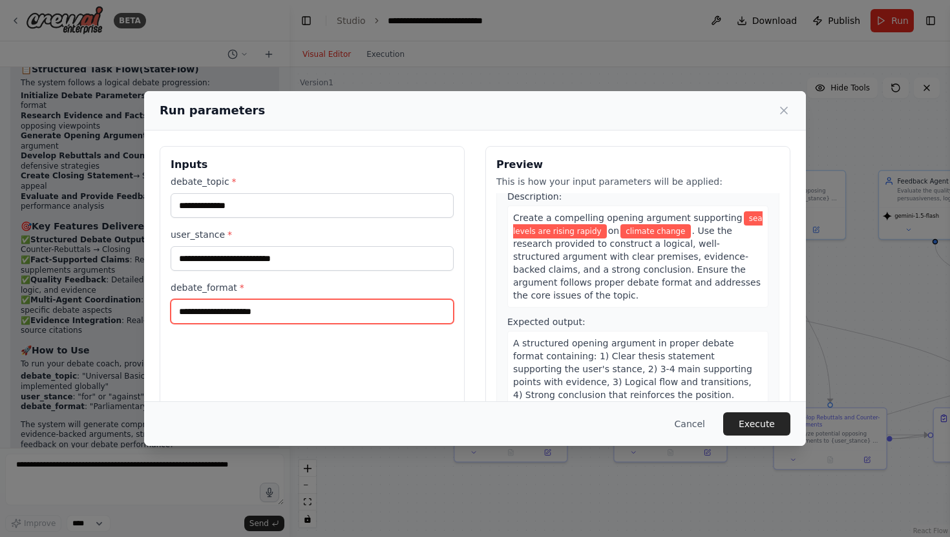
click at [265, 310] on input "debate_format *" at bounding box center [312, 311] width 283 height 25
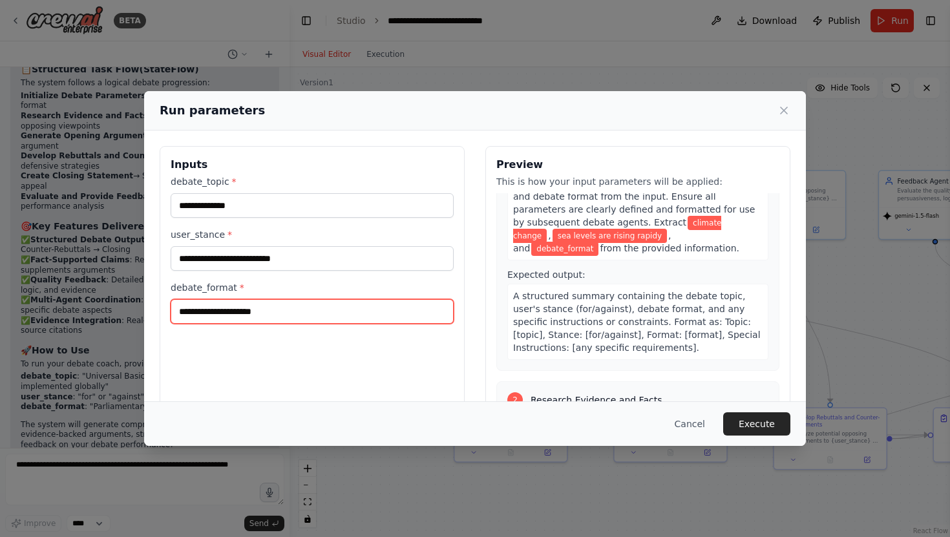
scroll to position [78, 0]
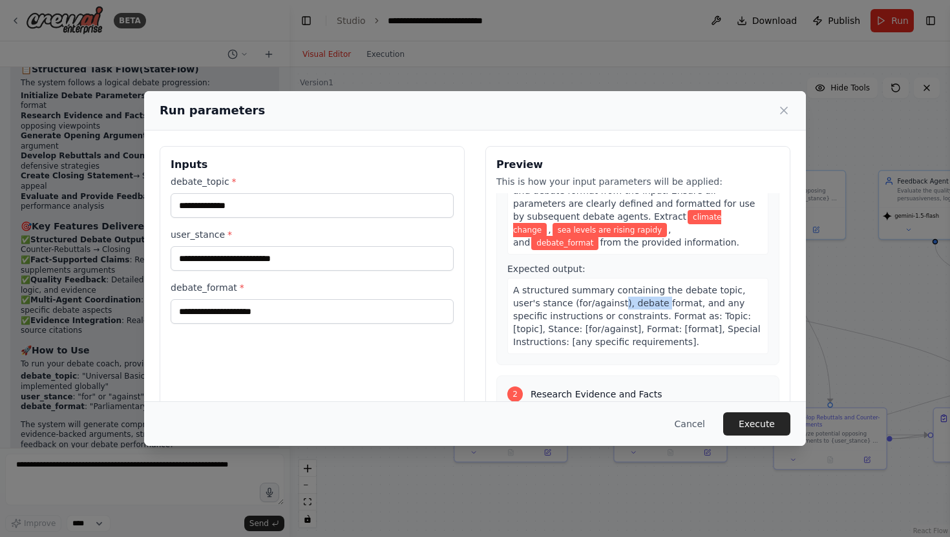
drag, startPoint x: 591, startPoint y: 306, endPoint x: 630, endPoint y: 306, distance: 39.4
click at [630, 306] on span "A structured summary containing the debate topic, user's stance (for/against), …" at bounding box center [637, 316] width 248 height 62
click at [676, 309] on div "A structured summary containing the debate topic, user's stance (for/against), …" at bounding box center [638, 316] width 261 height 76
click at [383, 301] on input "debate_format *" at bounding box center [312, 311] width 283 height 25
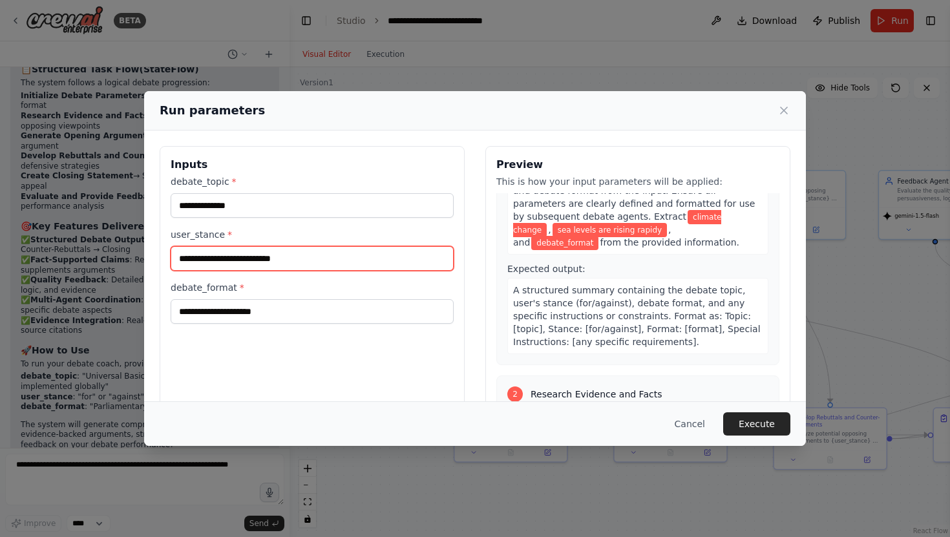
click at [347, 264] on input "**********" at bounding box center [312, 258] width 283 height 25
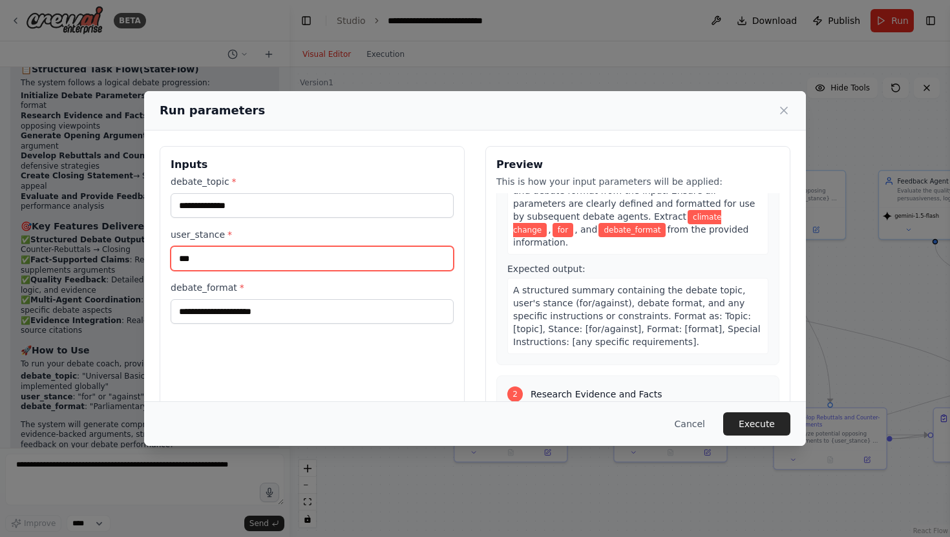
type input "***"
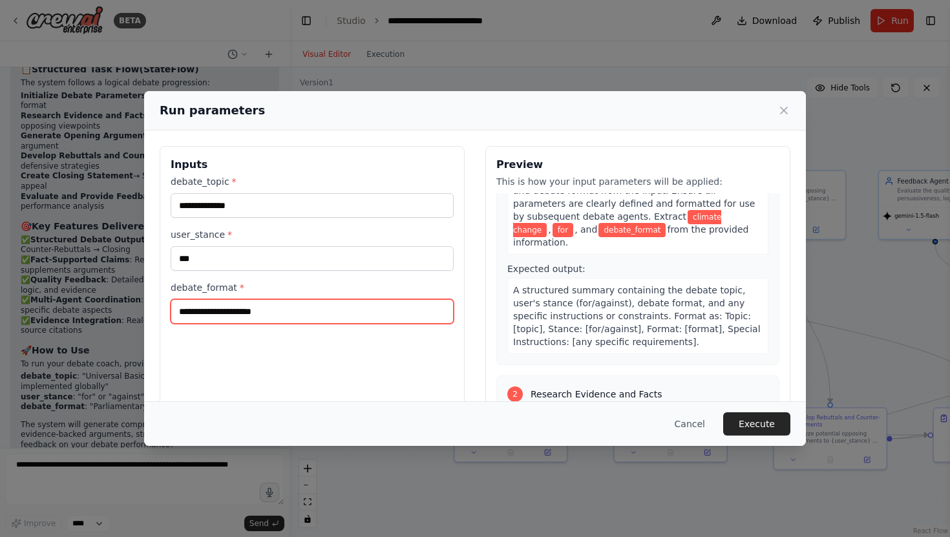
click at [332, 316] on input "debate_format *" at bounding box center [312, 311] width 283 height 25
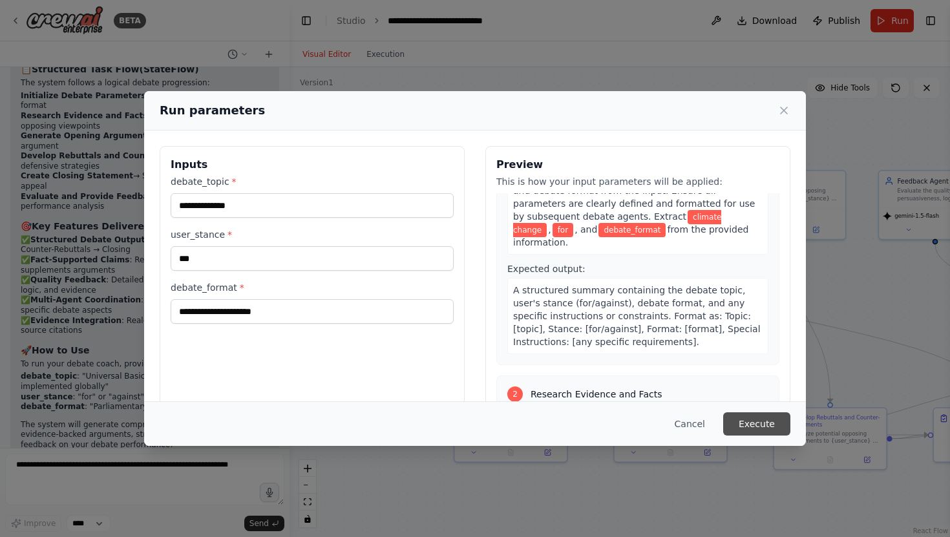
click at [761, 418] on button "Execute" at bounding box center [756, 423] width 67 height 23
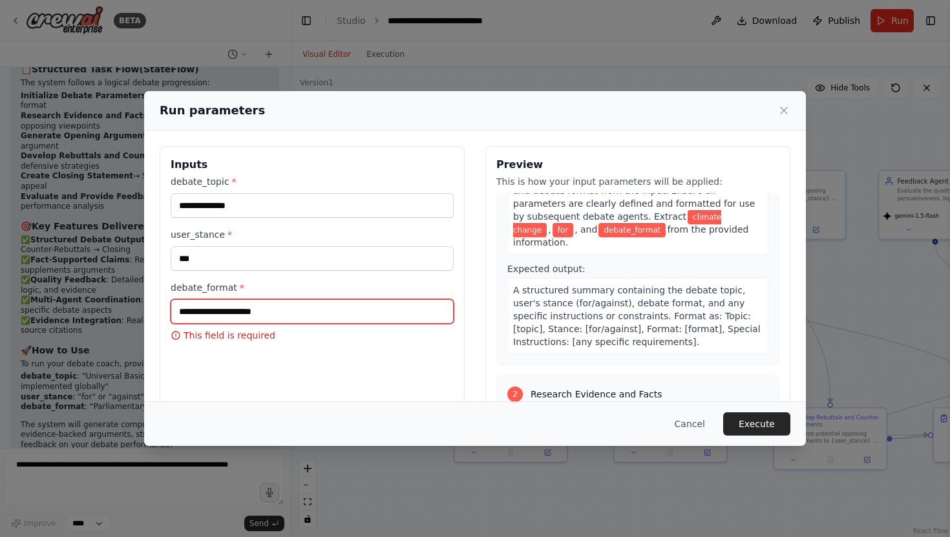
click at [268, 321] on input "debate_format *" at bounding box center [312, 311] width 283 height 25
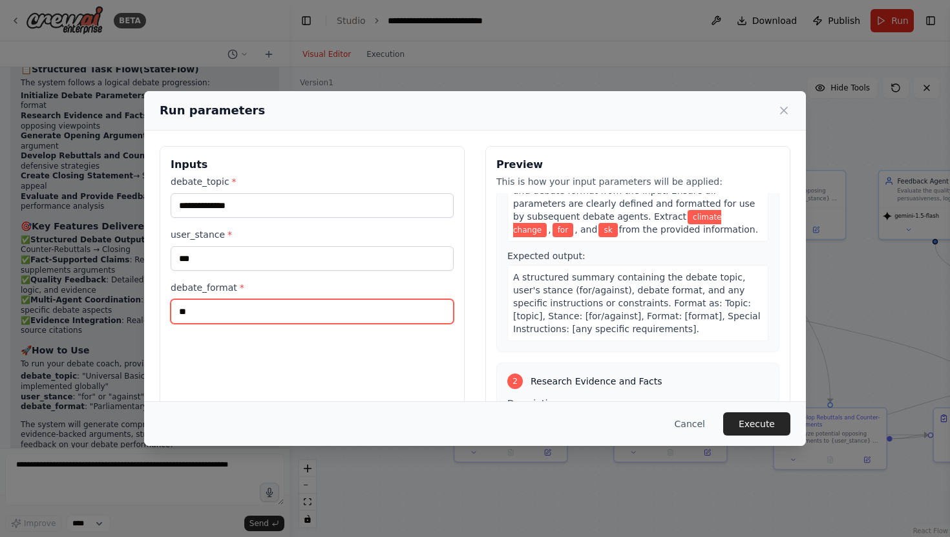
type input "*"
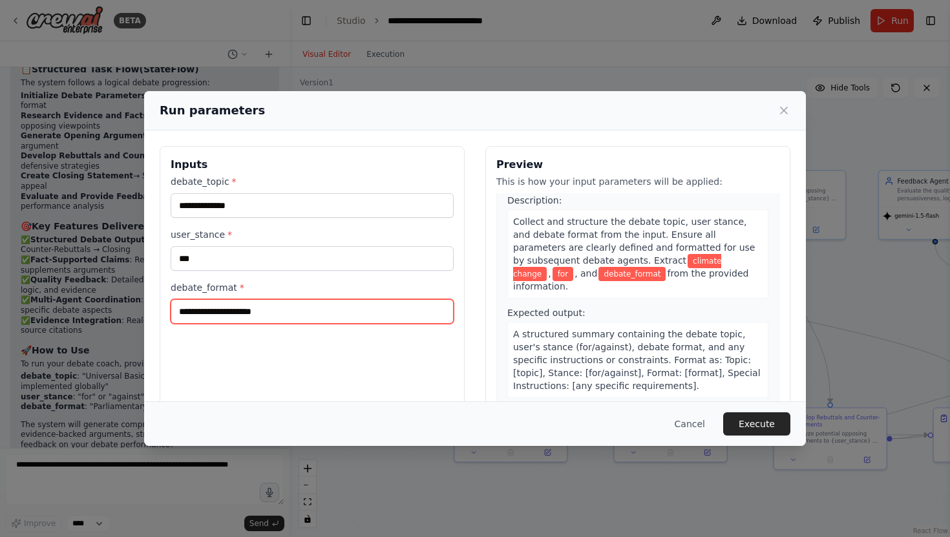
scroll to position [21, 0]
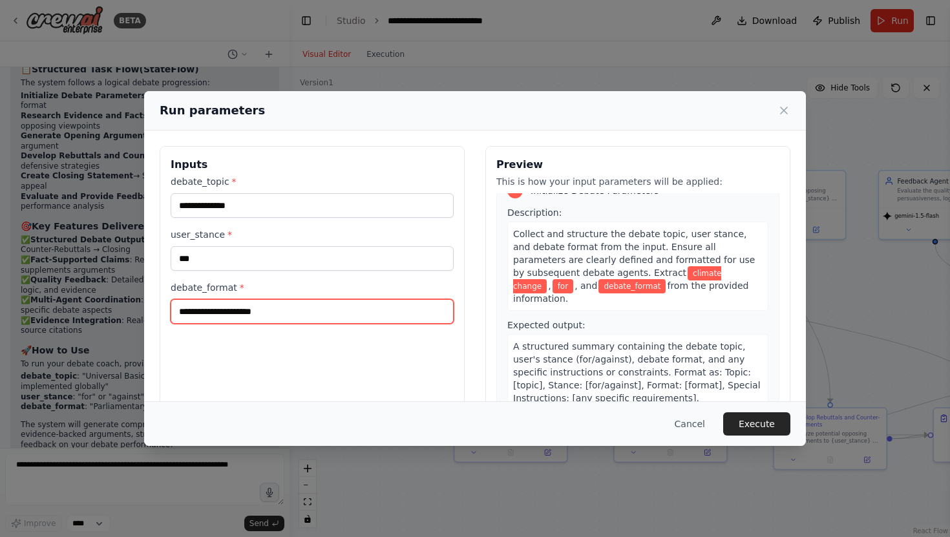
click at [256, 306] on input "debate_format *" at bounding box center [312, 311] width 283 height 25
type input "**********"
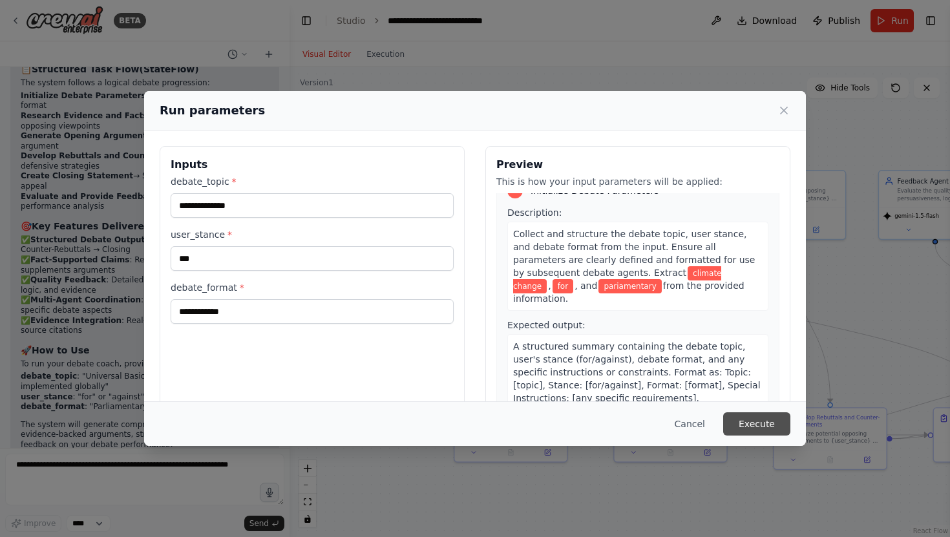
click at [759, 415] on button "Execute" at bounding box center [756, 423] width 67 height 23
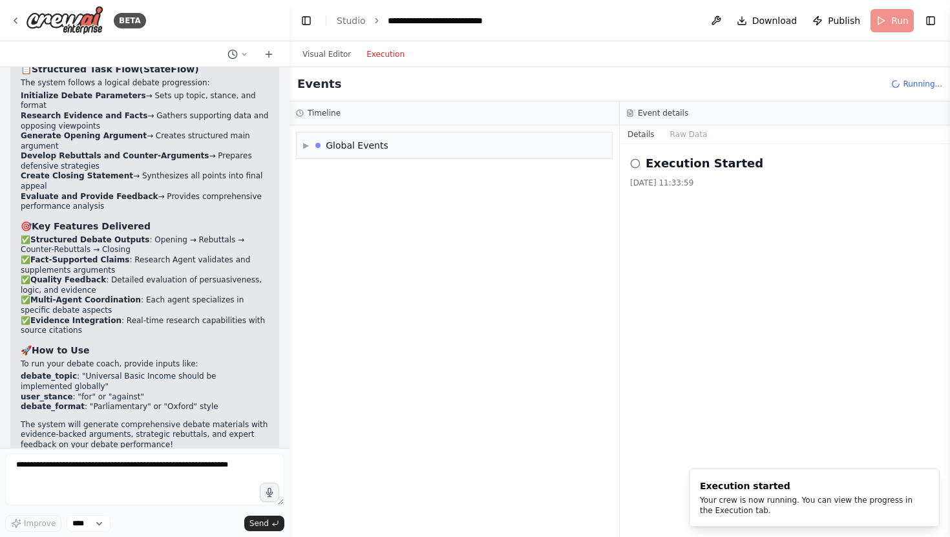
click at [388, 47] on button "Execution" at bounding box center [386, 55] width 54 height 16
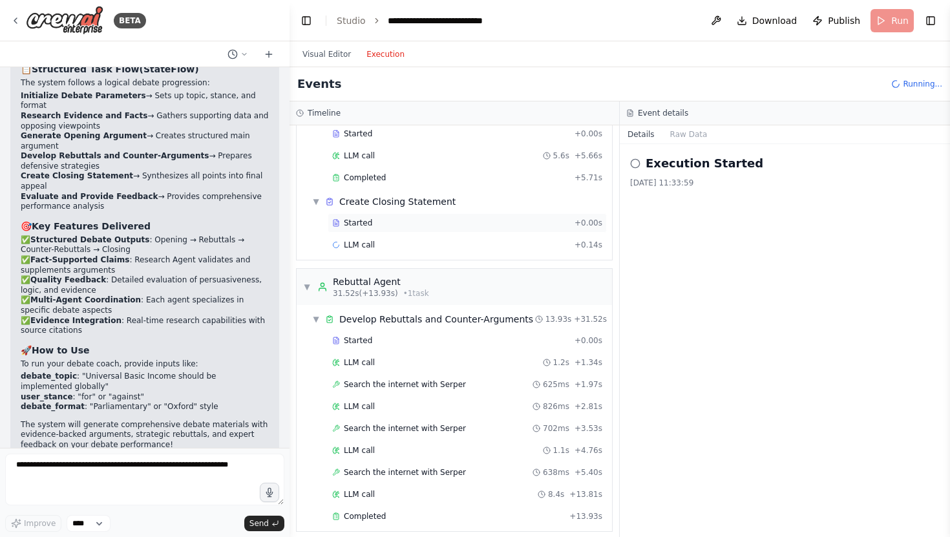
scroll to position [679, 0]
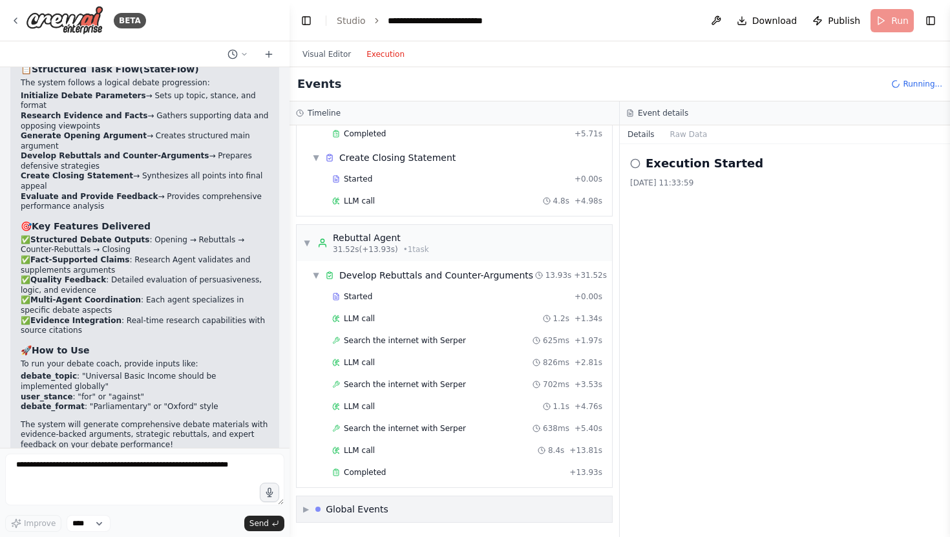
click at [360, 504] on div "Global Events" at bounding box center [357, 509] width 63 height 13
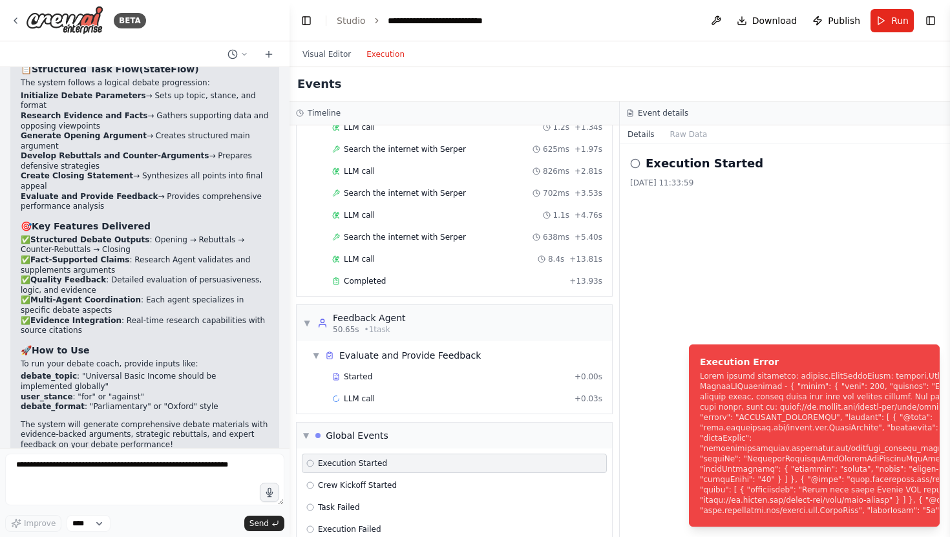
scroll to position [915, 0]
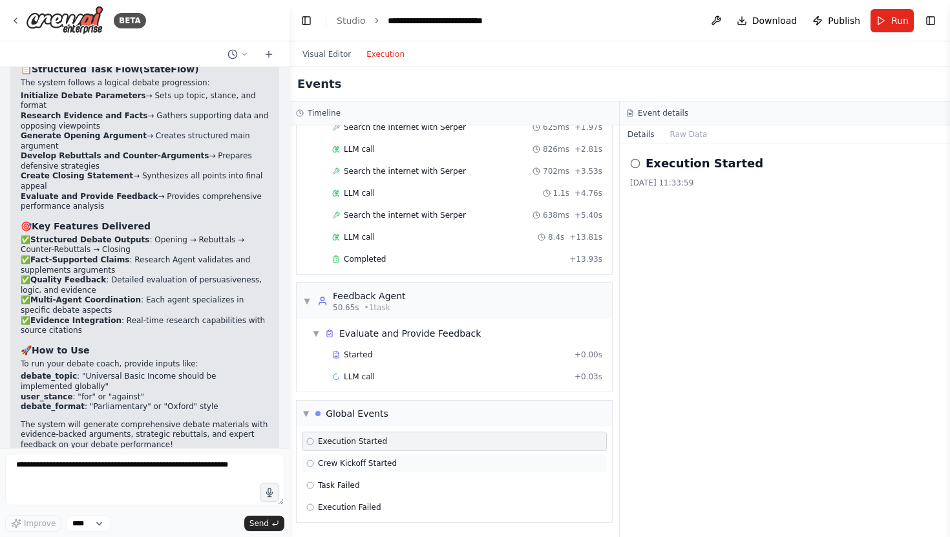
click at [455, 458] on div "Crew Kickoff Started" at bounding box center [454, 463] width 296 height 10
click at [465, 475] on div "Execution Started Crew Kickoff Started Task Failed Execution Failed" at bounding box center [455, 475] width 316 height 96
click at [791, 19] on span "Download" at bounding box center [775, 20] width 45 height 13
